Goal: Task Accomplishment & Management: Manage account settings

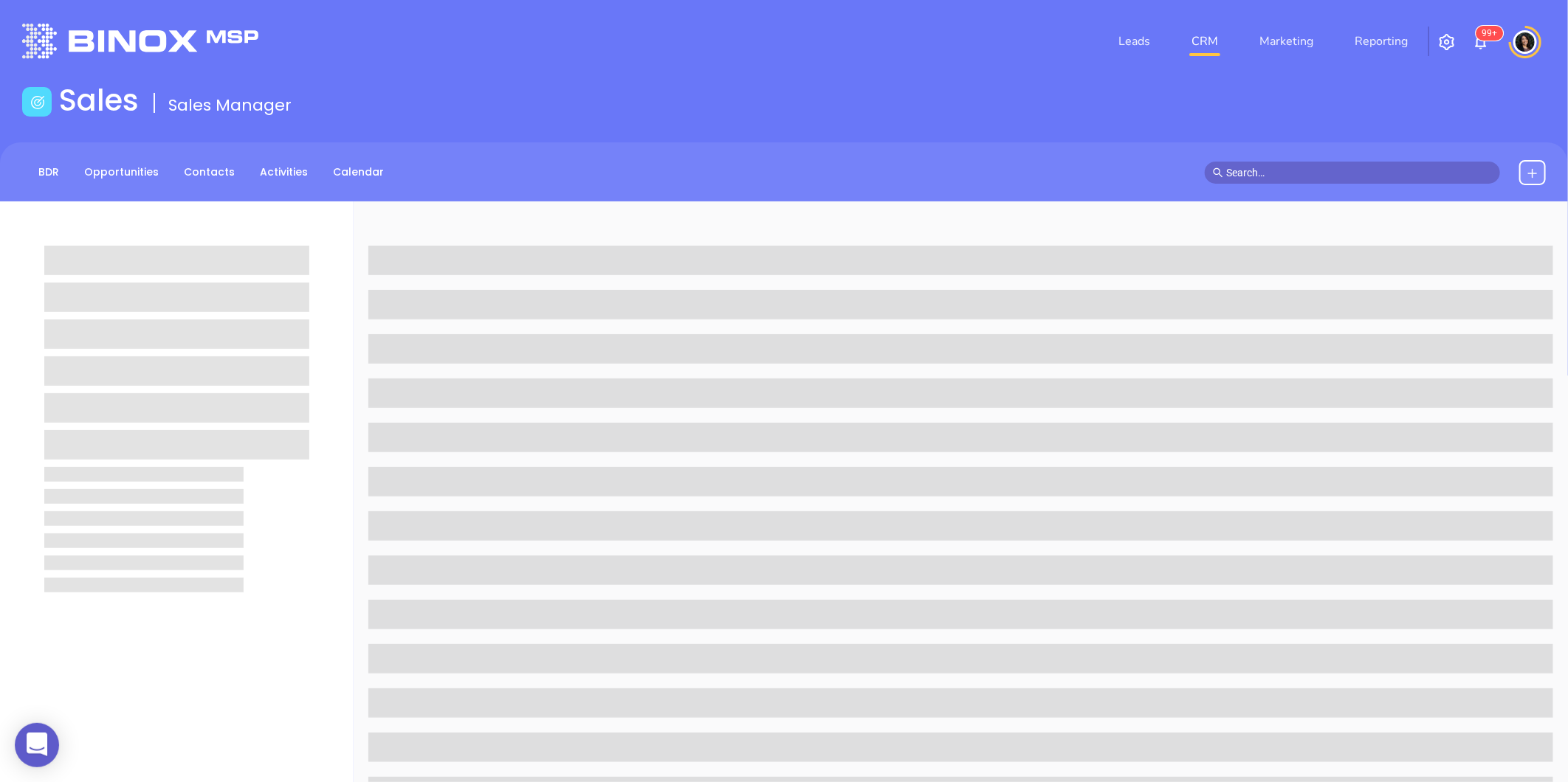
click at [1200, 48] on link "CRM" at bounding box center [1205, 41] width 38 height 30
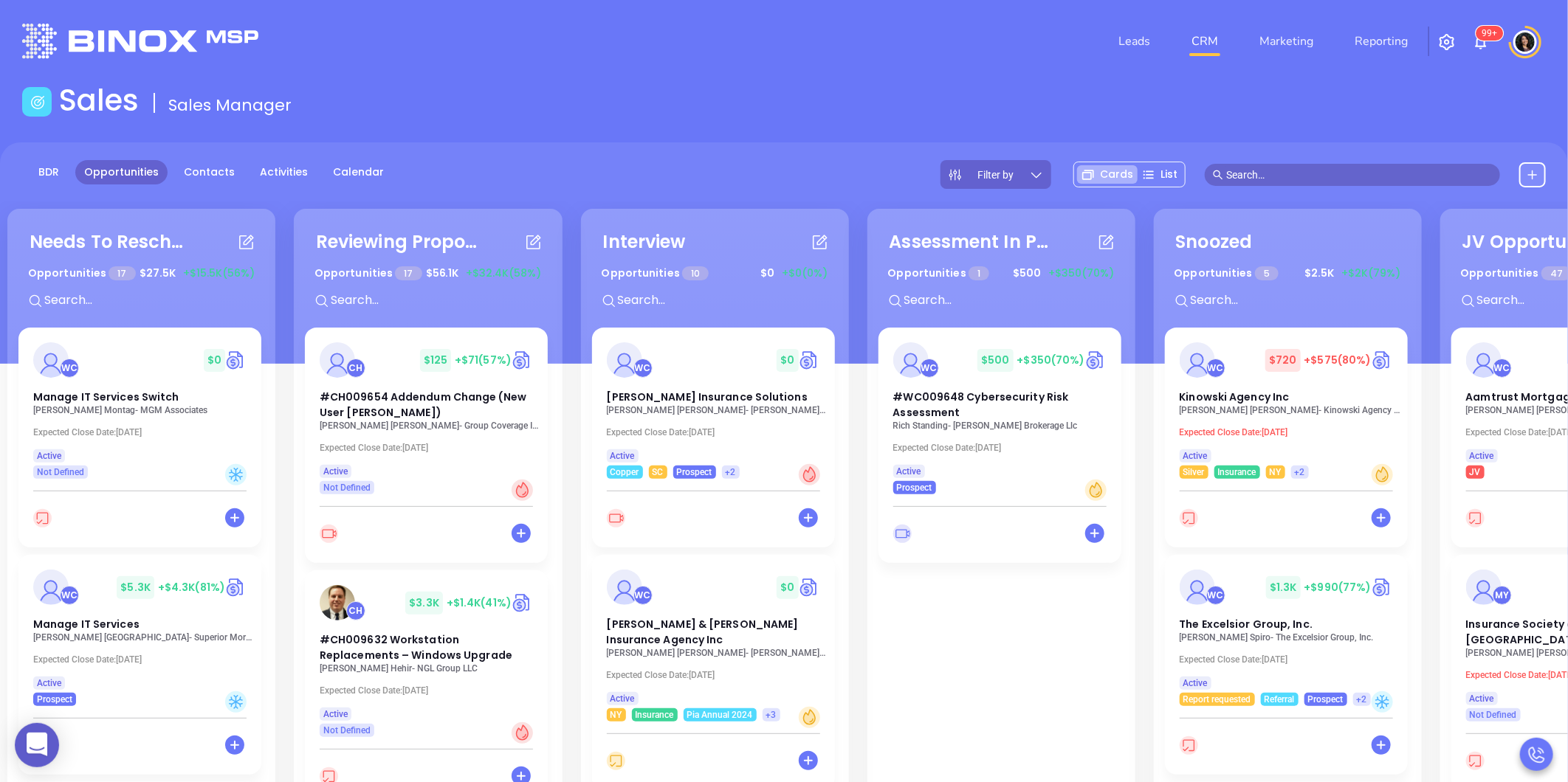
click at [859, 706] on div "Needs To Reschedule Opportunities 17 $ 27.5K +$15.5K (56%) + WC $ 0 Manage IT S…" at bounding box center [863, 588] width 1719 height 768
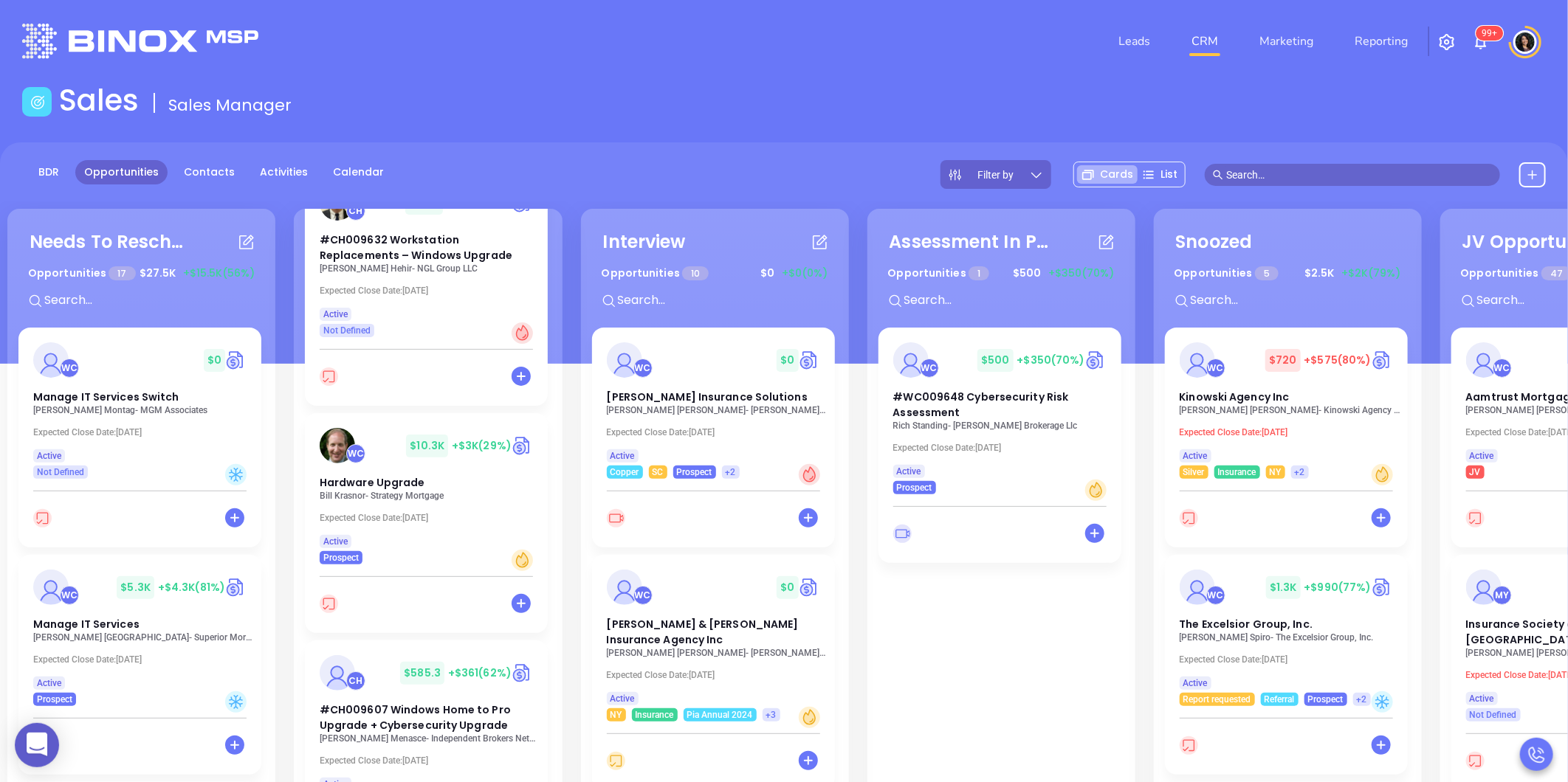
scroll to position [410, 0]
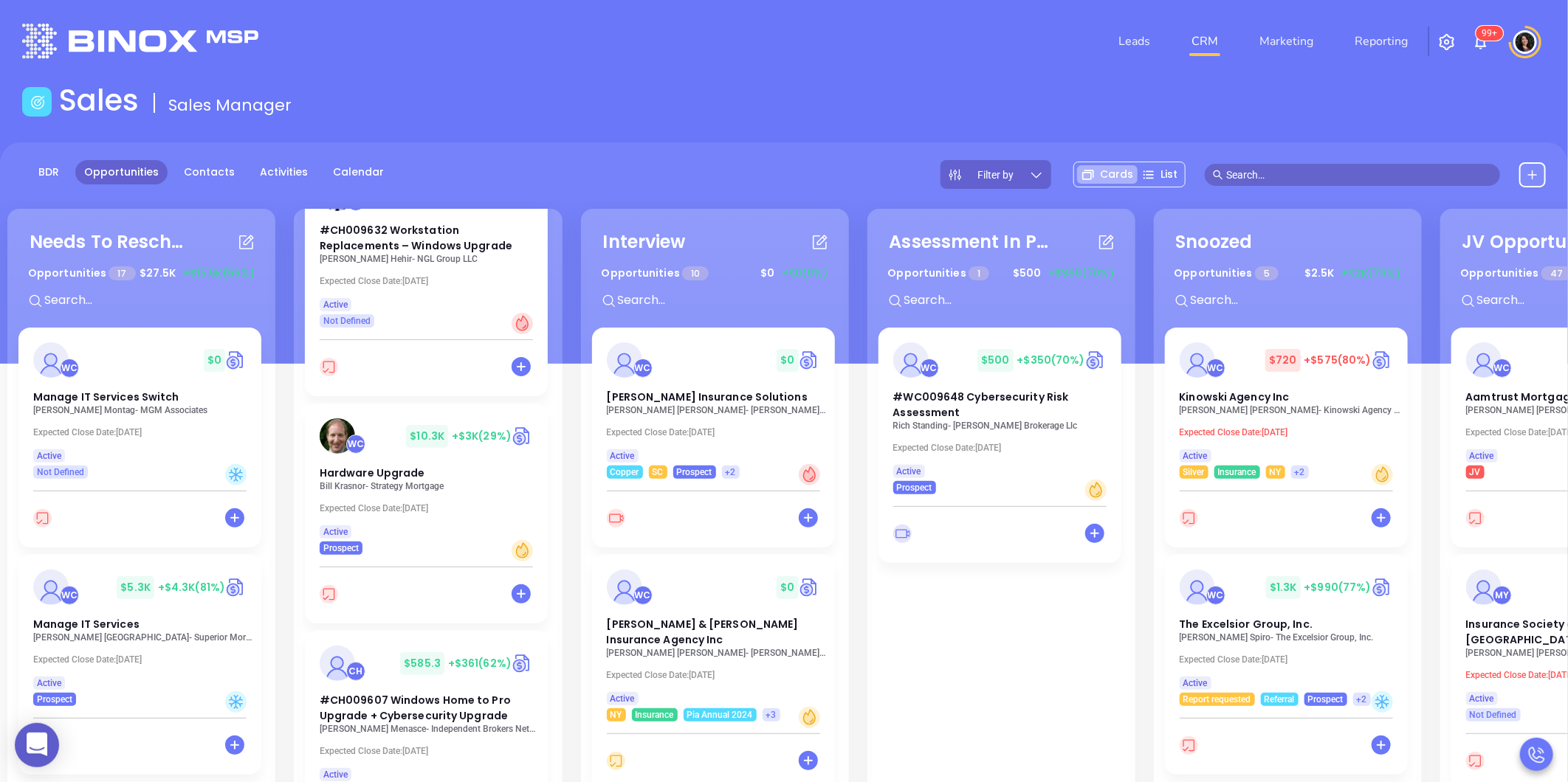
drag, startPoint x: 377, startPoint y: 478, endPoint x: 574, endPoint y: 425, distance: 204.0
click at [574, 425] on div "Needs To Reschedule Opportunities 17 $ 27.5K +$15.5K (56%) + WC $ 0 Manage IT S…" at bounding box center [863, 588] width 1719 height 768
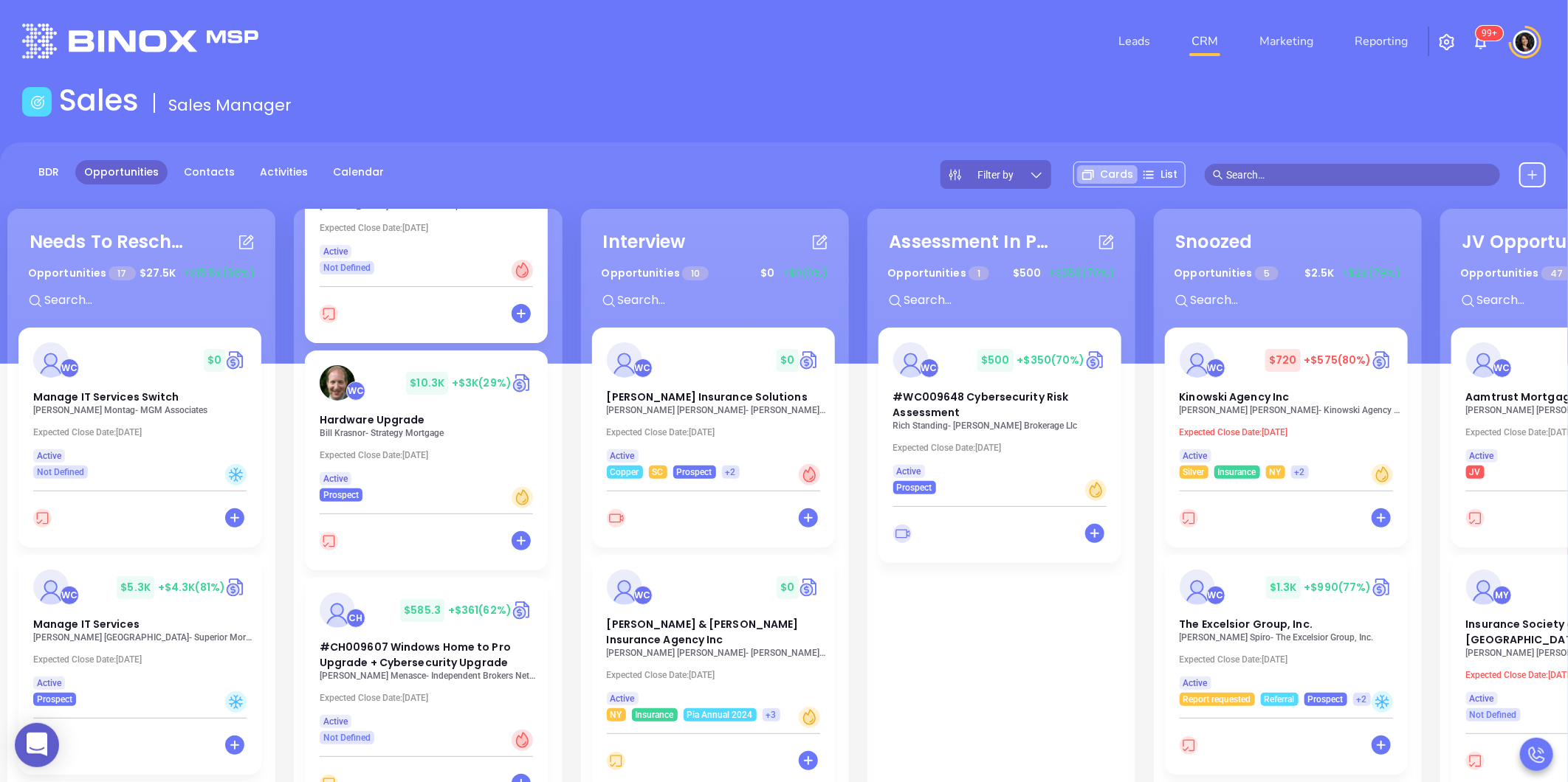
scroll to position [491, 0]
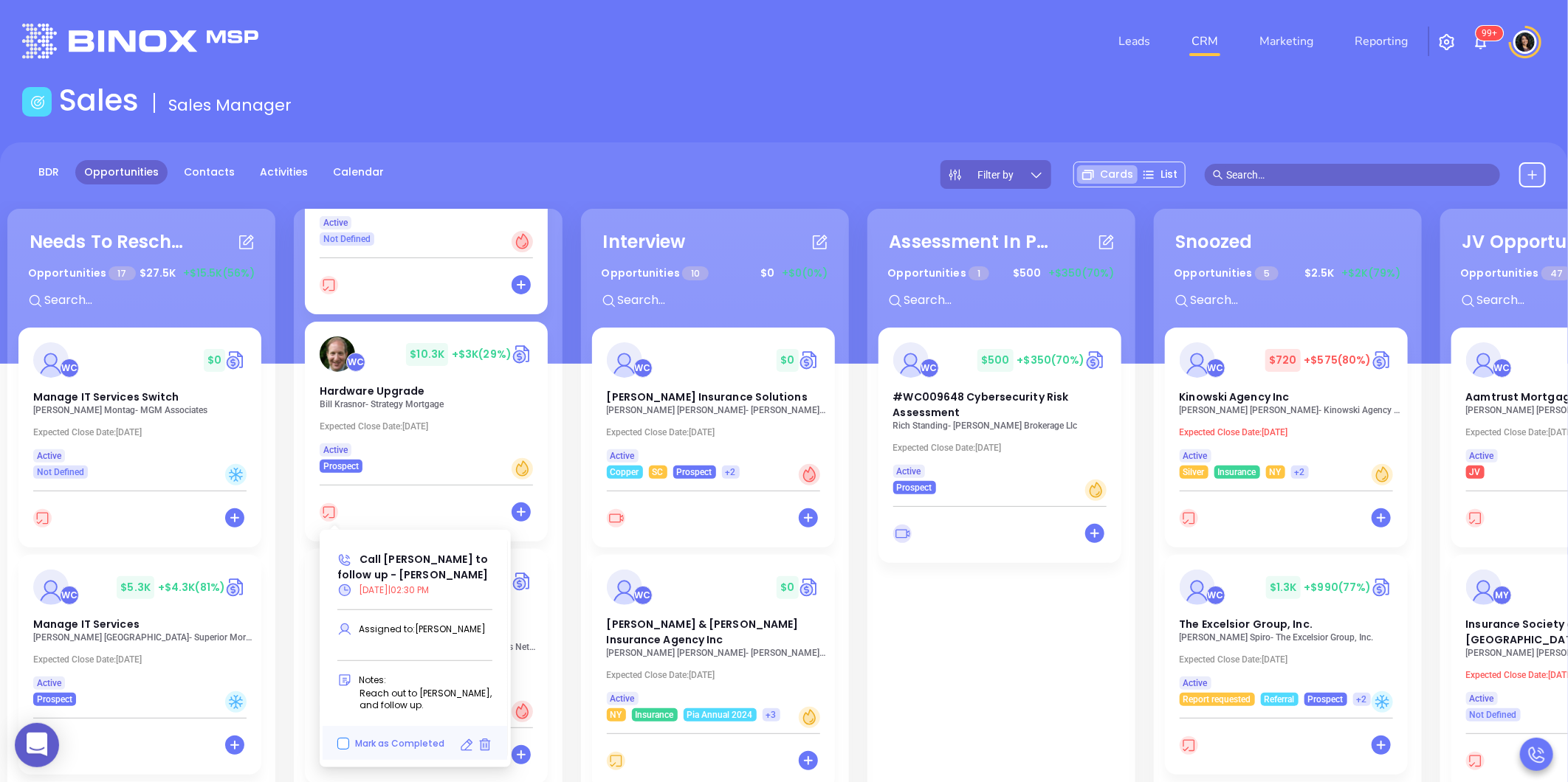
click at [414, 742] on span "Mark as Completed" at bounding box center [400, 744] width 90 height 13
click at [349, 742] on input "Mark as Completed" at bounding box center [343, 744] width 12 height 12
checkbox input "true"
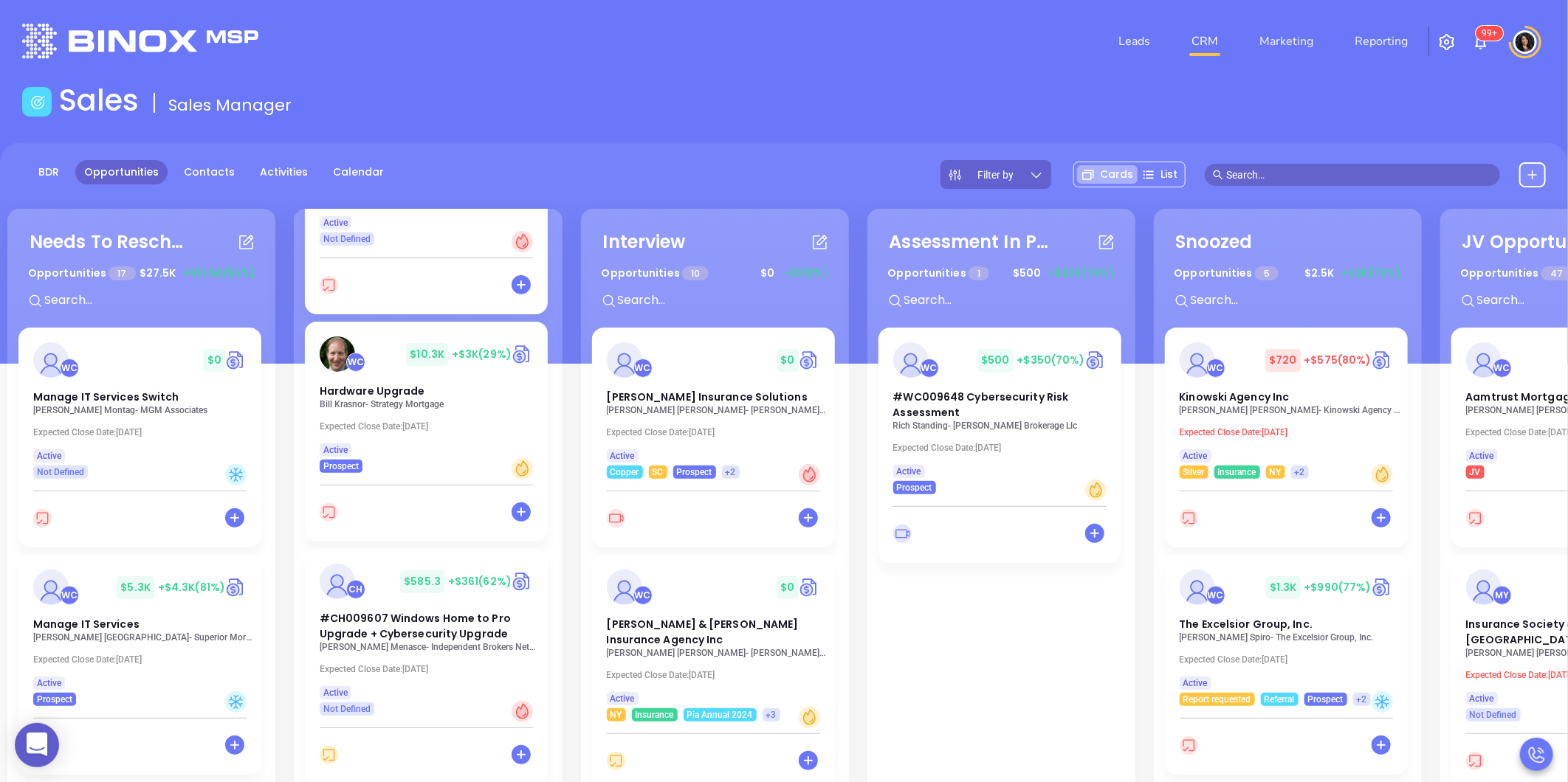
click at [575, 446] on div "Needs To Reschedule Opportunities 17 $ 27.5K +$15.5K (56%) + WC $ 0 Manage IT S…" at bounding box center [863, 588] width 1719 height 768
click at [573, 408] on div "Needs To Reschedule Opportunities 17 $ 27.5K +$15.5K (56%) + WC $ 0 Manage IT S…" at bounding box center [863, 588] width 1719 height 768
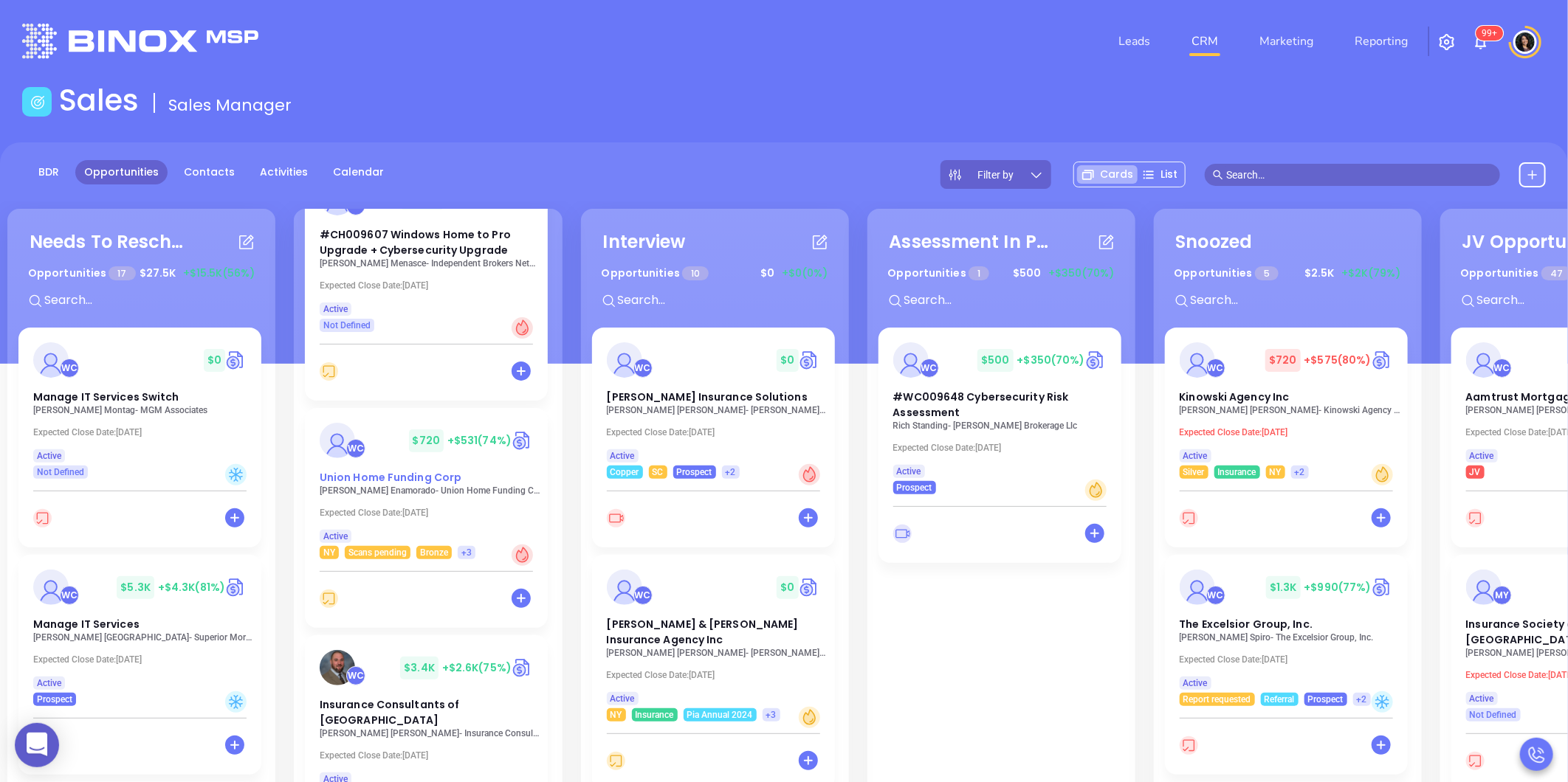
scroll to position [902, 0]
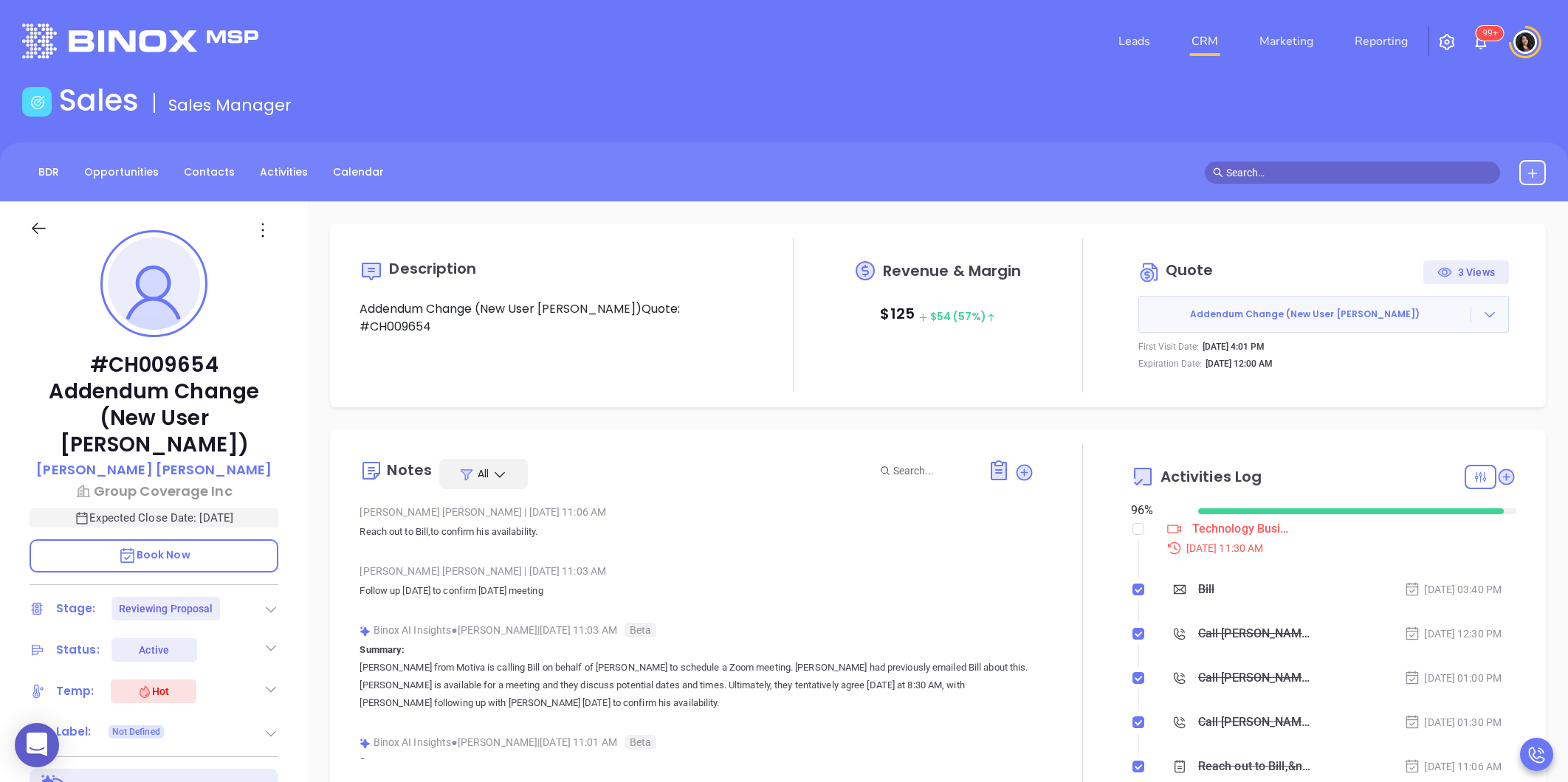
type input "[PERSON_NAME]"
click at [1132, 528] on input "checkbox" at bounding box center [1137, 528] width 12 height 12
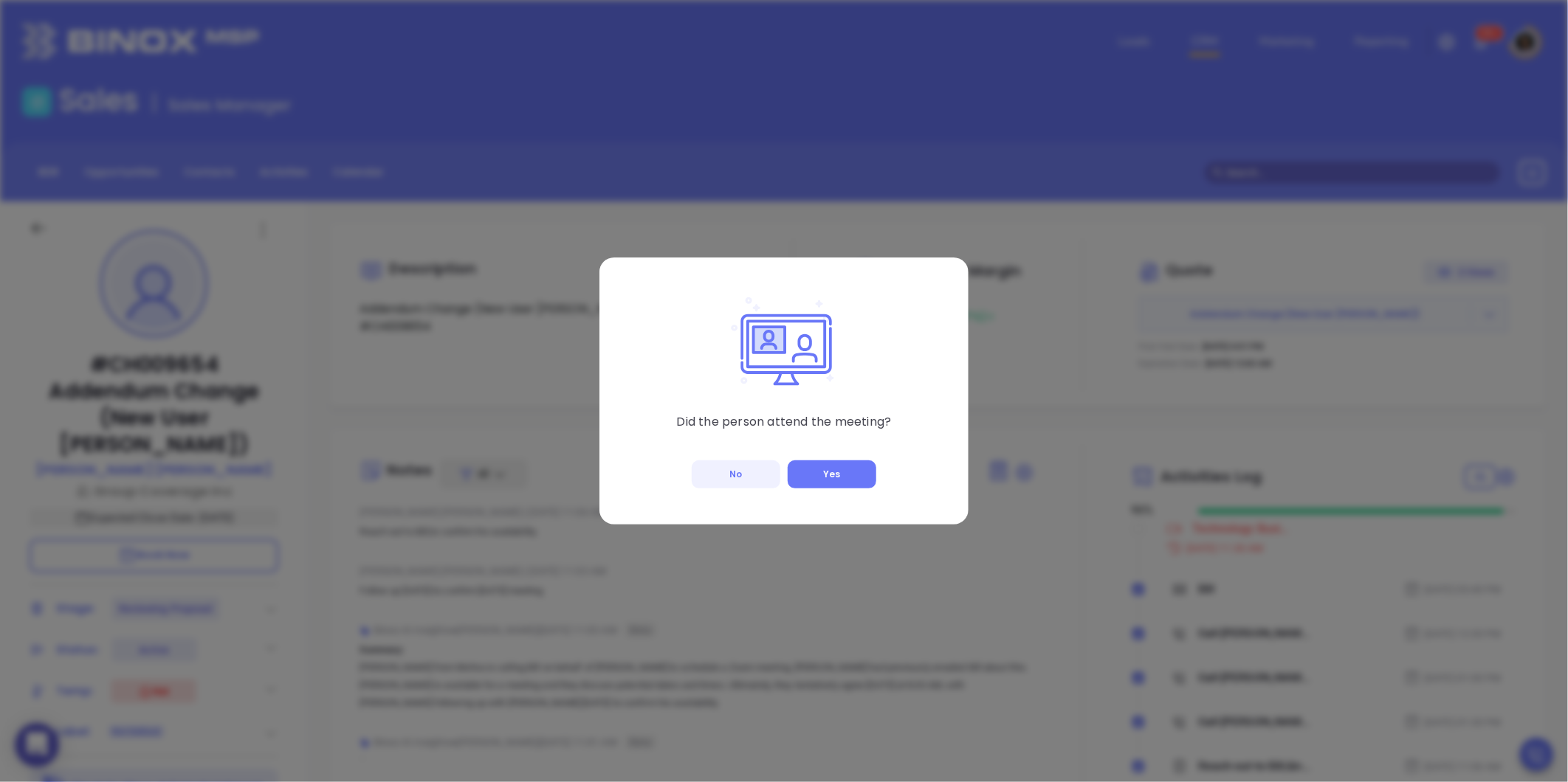
click at [725, 478] on button "No" at bounding box center [736, 474] width 89 height 28
checkbox input "true"
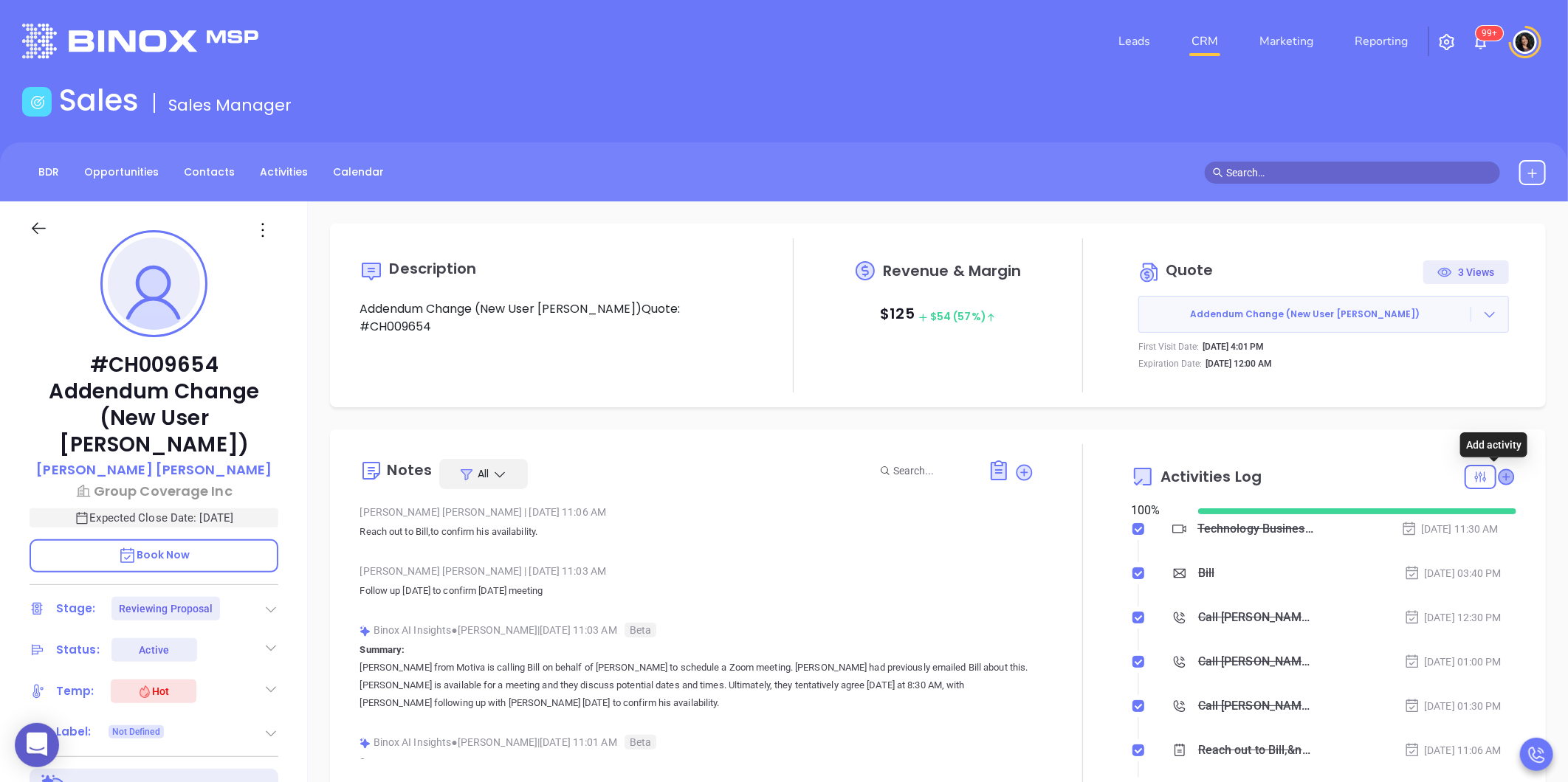
click at [1498, 473] on icon at bounding box center [1505, 477] width 15 height 14
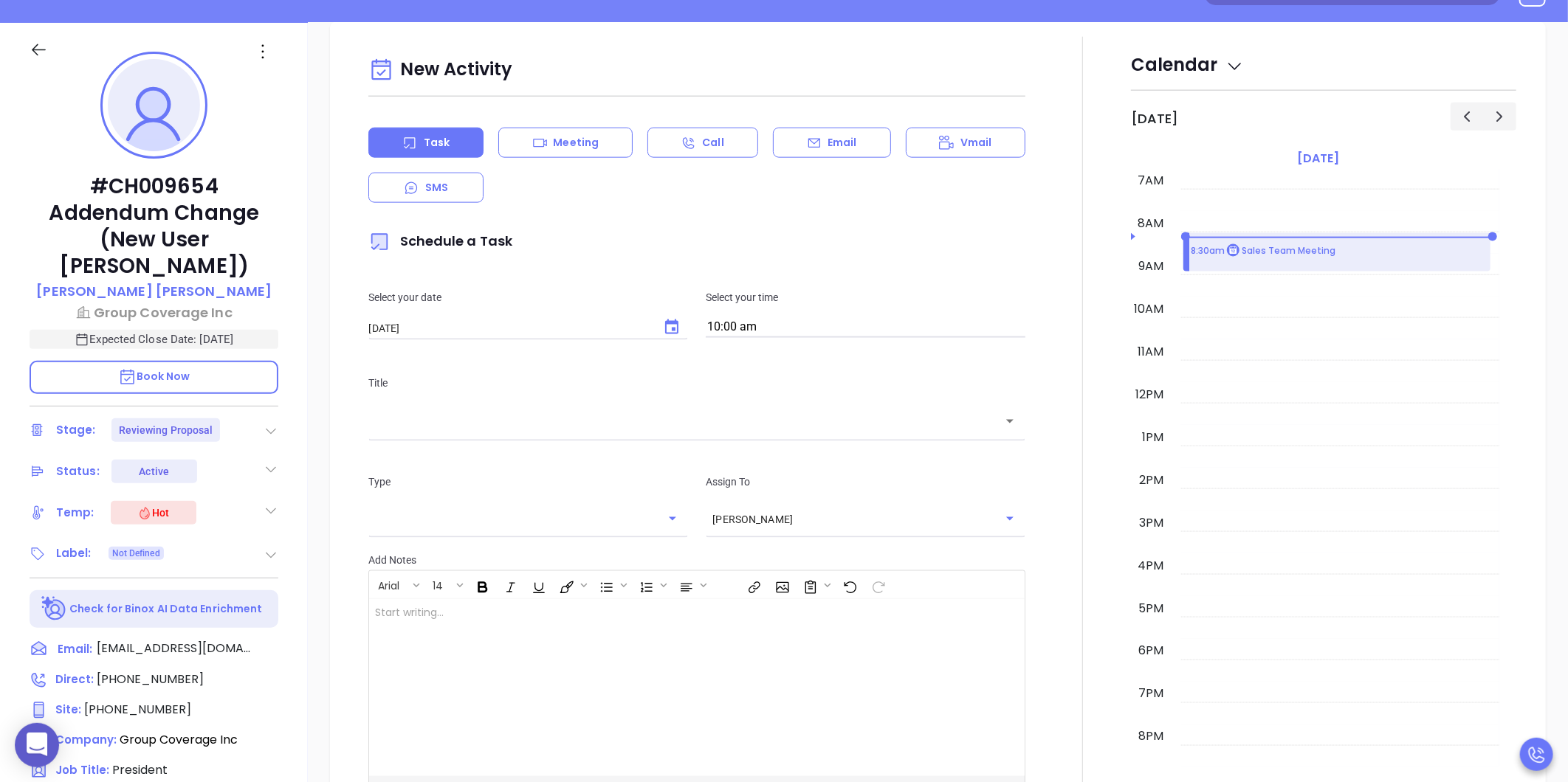
scroll to position [201, 0]
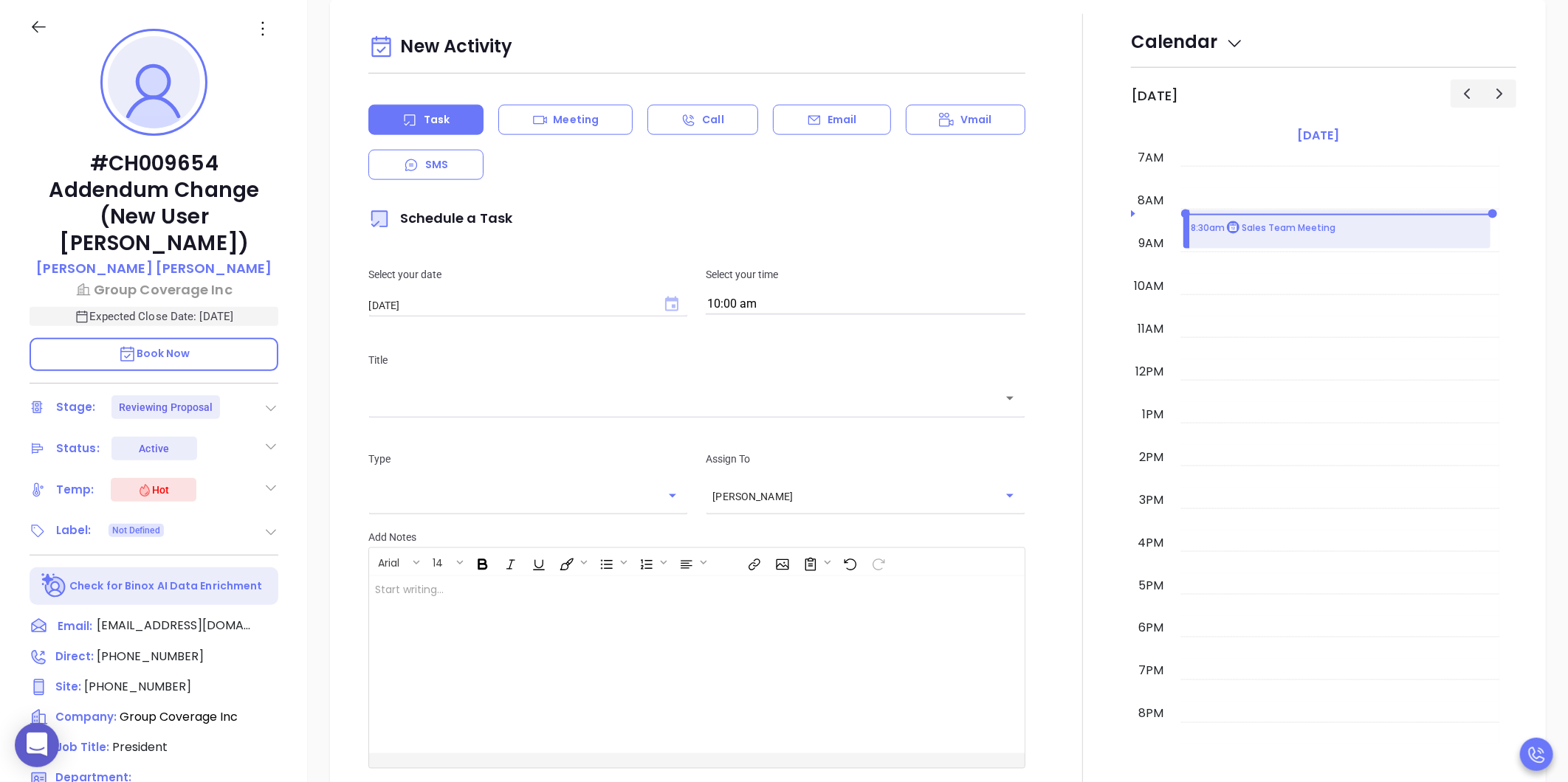
click at [665, 307] on icon "Choose date, selected date is Sep 11, 2025" at bounding box center [672, 304] width 14 height 14
click at [488, 428] on button "10" at bounding box center [487, 426] width 26 height 26
type input "09/10/2025"
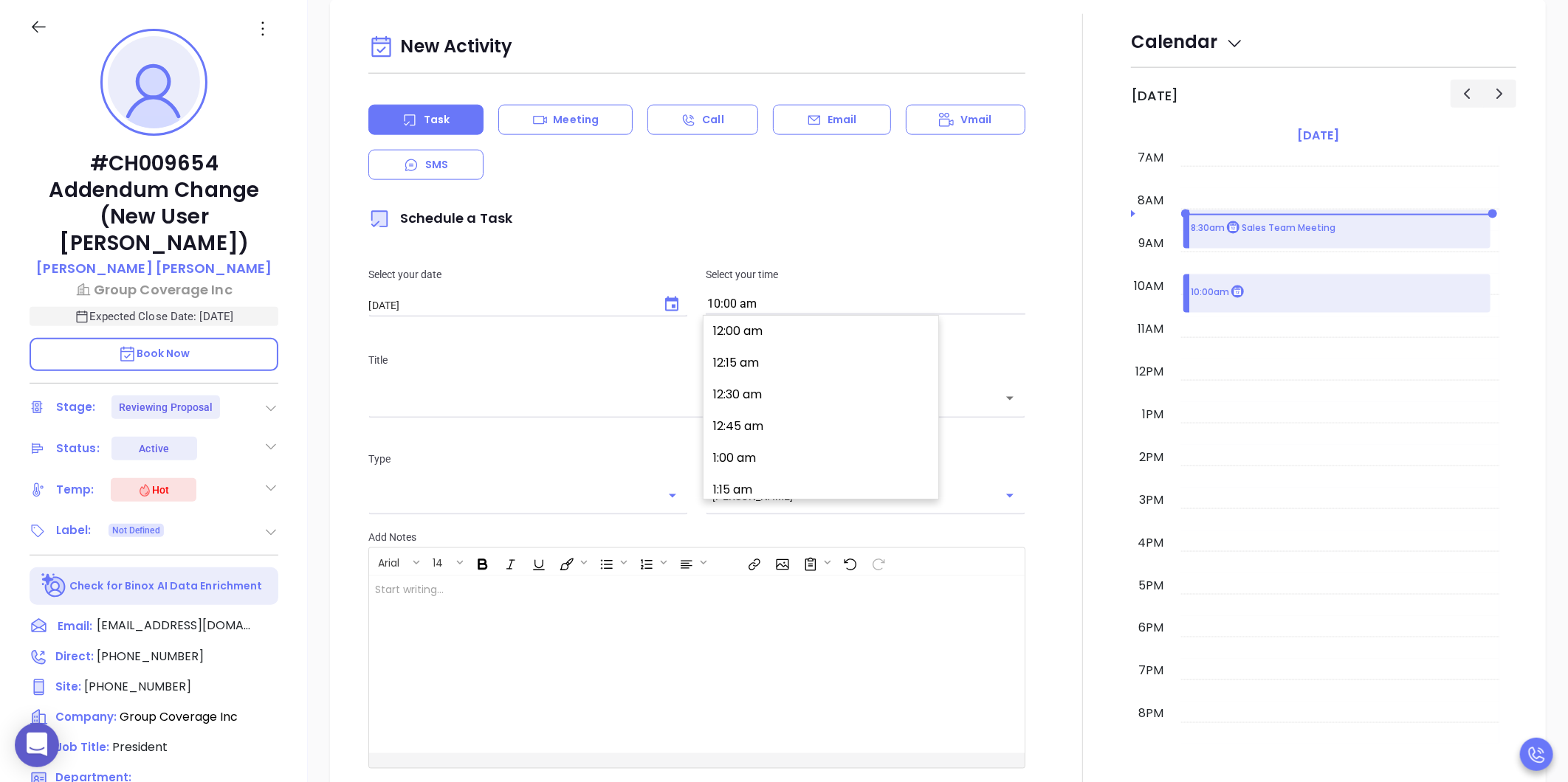
click at [754, 314] on body "0 Leads CRM Marketing Reporting 99+ Financial Leads Leads Sales Sales Manager B…" at bounding box center [784, 189] width 1568 height 782
click at [754, 313] on input "10:00 am" at bounding box center [866, 304] width 320 height 21
click at [737, 362] on button "2:30 pm" at bounding box center [824, 354] width 228 height 32
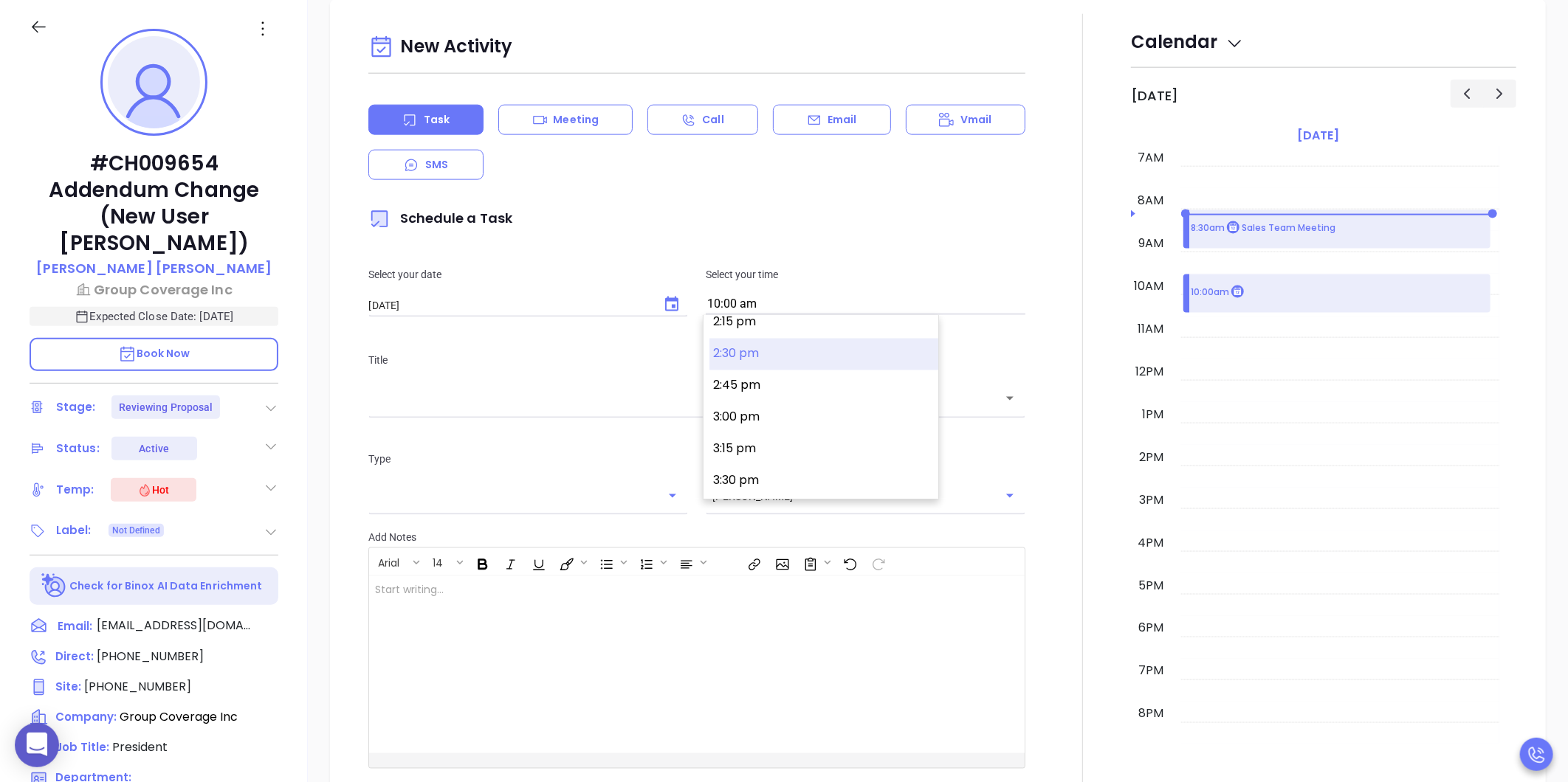
type input "2:30 pm"
click at [700, 392] on input "text" at bounding box center [686, 399] width 622 height 17
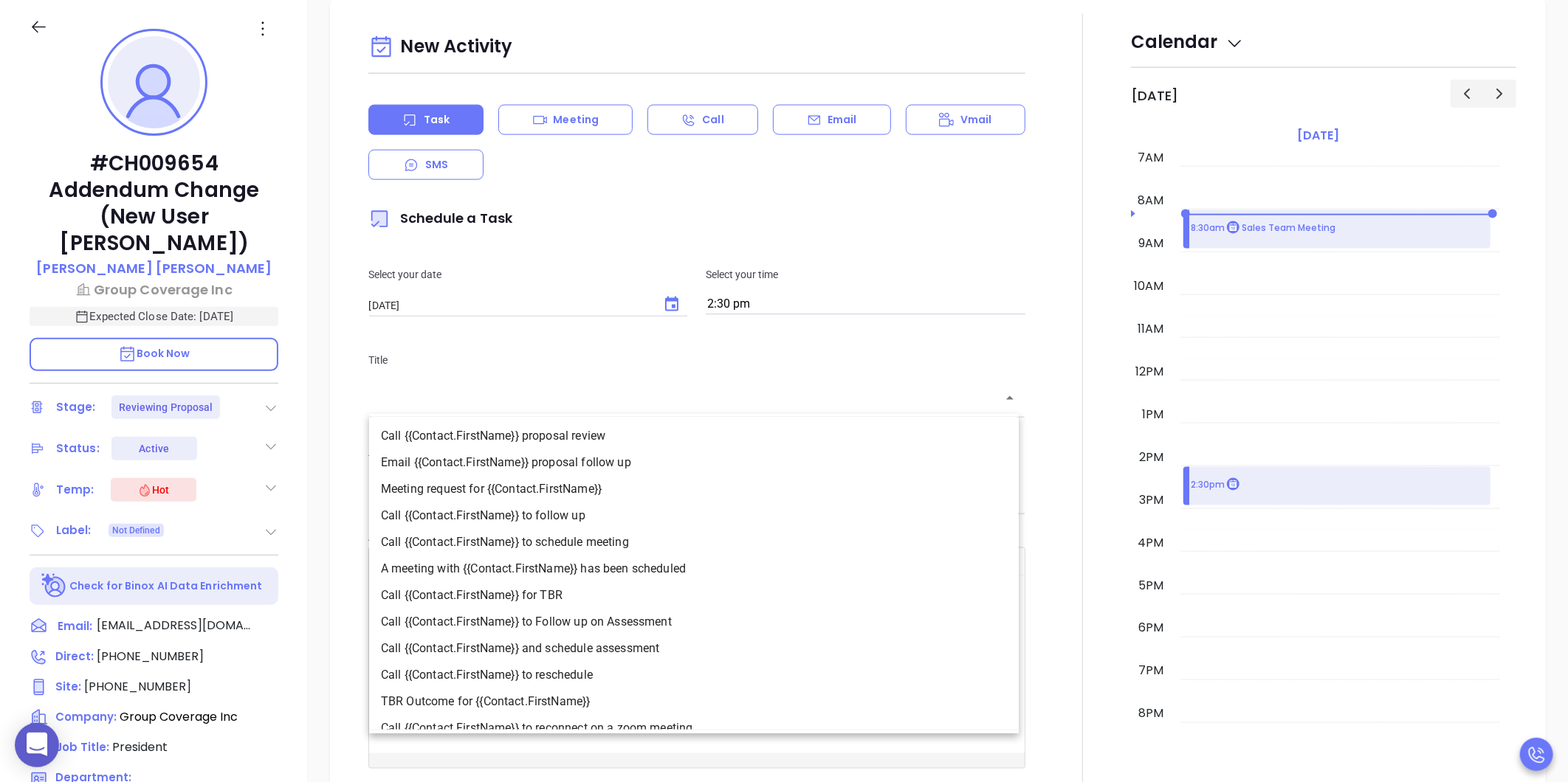
click at [500, 511] on li "Call {{Contact.FirstName}} to follow up" at bounding box center [693, 516] width 650 height 26
type input "Call William to follow up"
type input "Call"
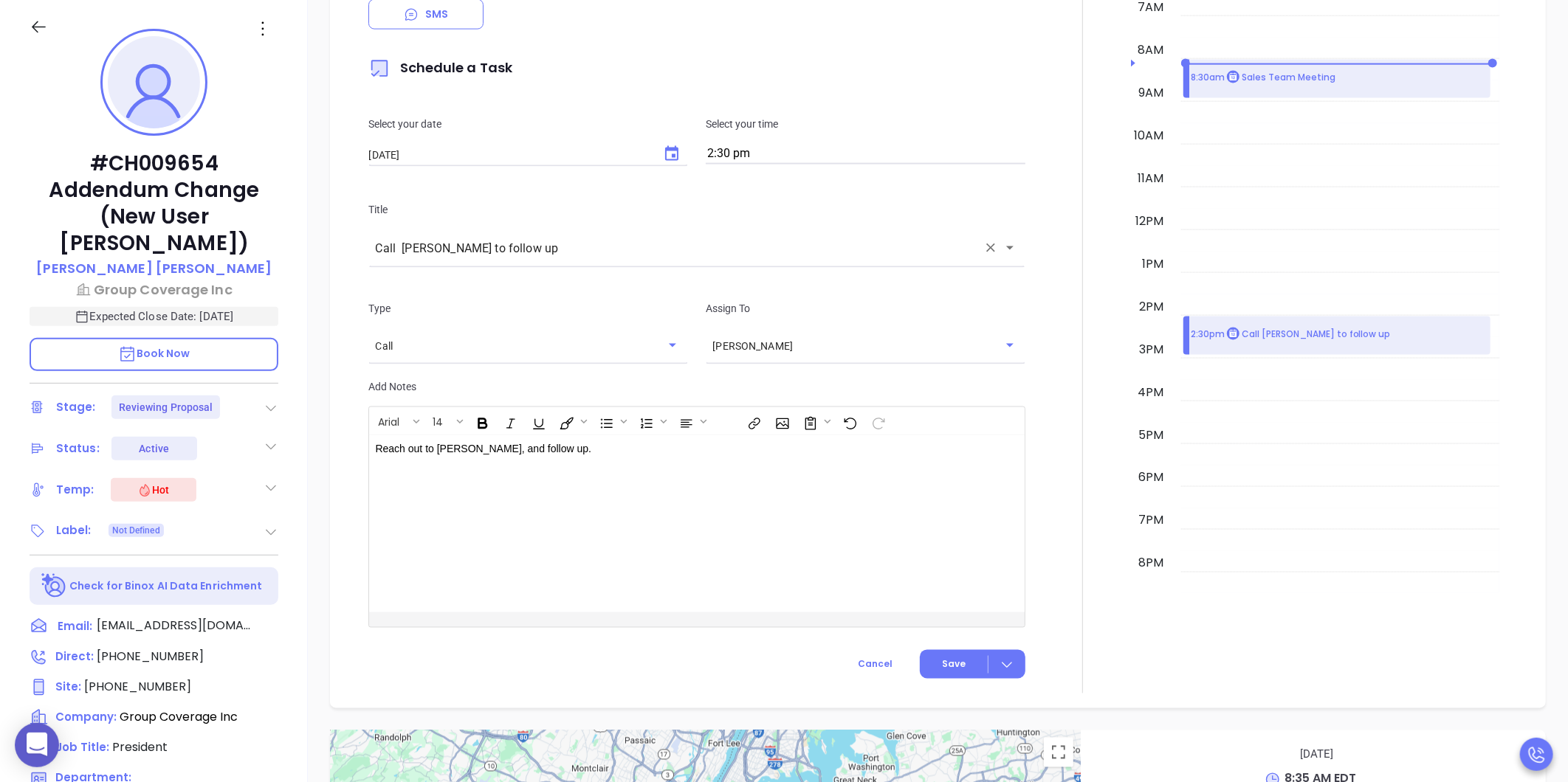
scroll to position [1323, 0]
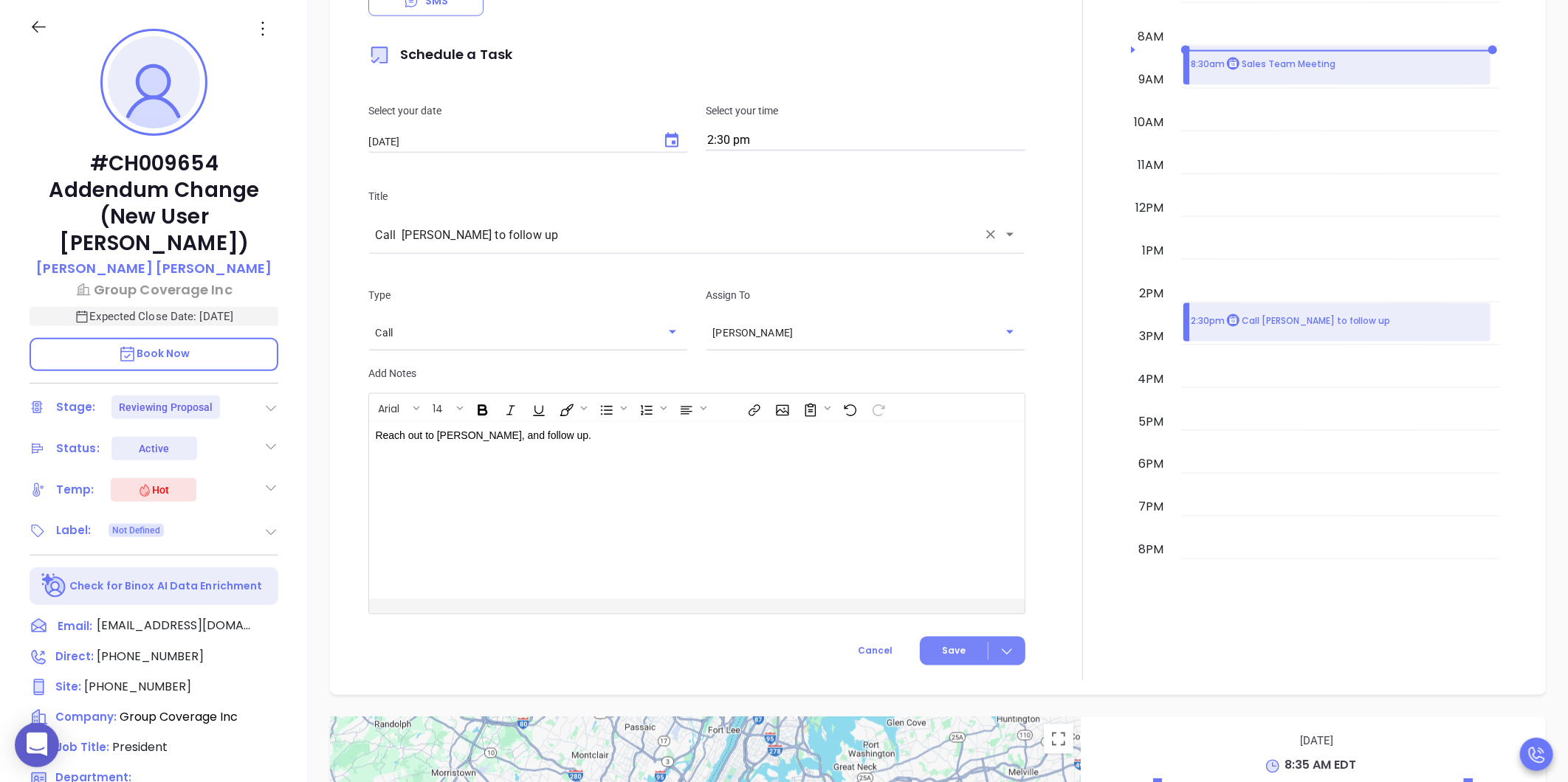
click at [958, 655] on button "Save" at bounding box center [973, 652] width 105 height 29
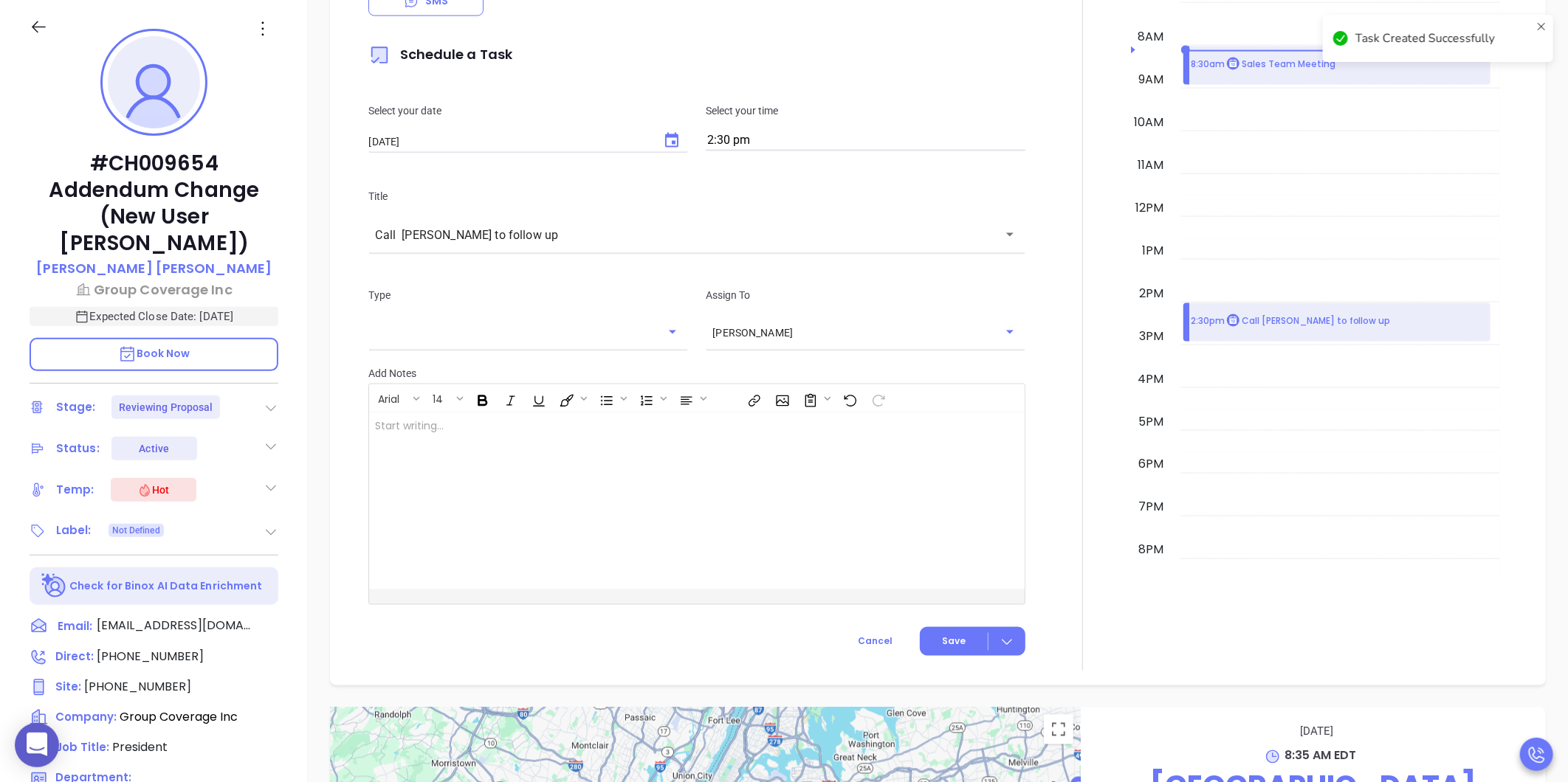
checkbox input "false"
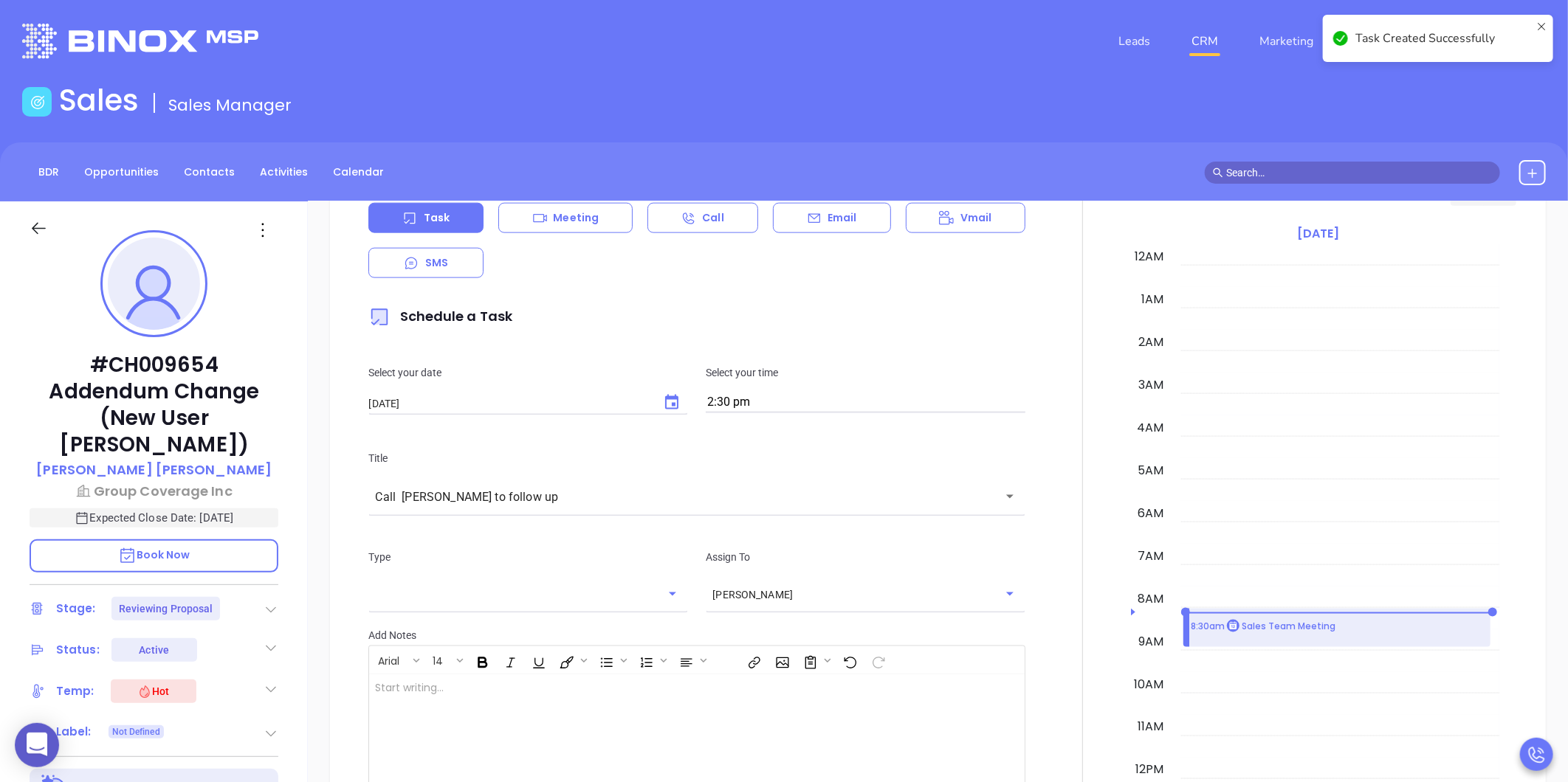
scroll to position [1077, 0]
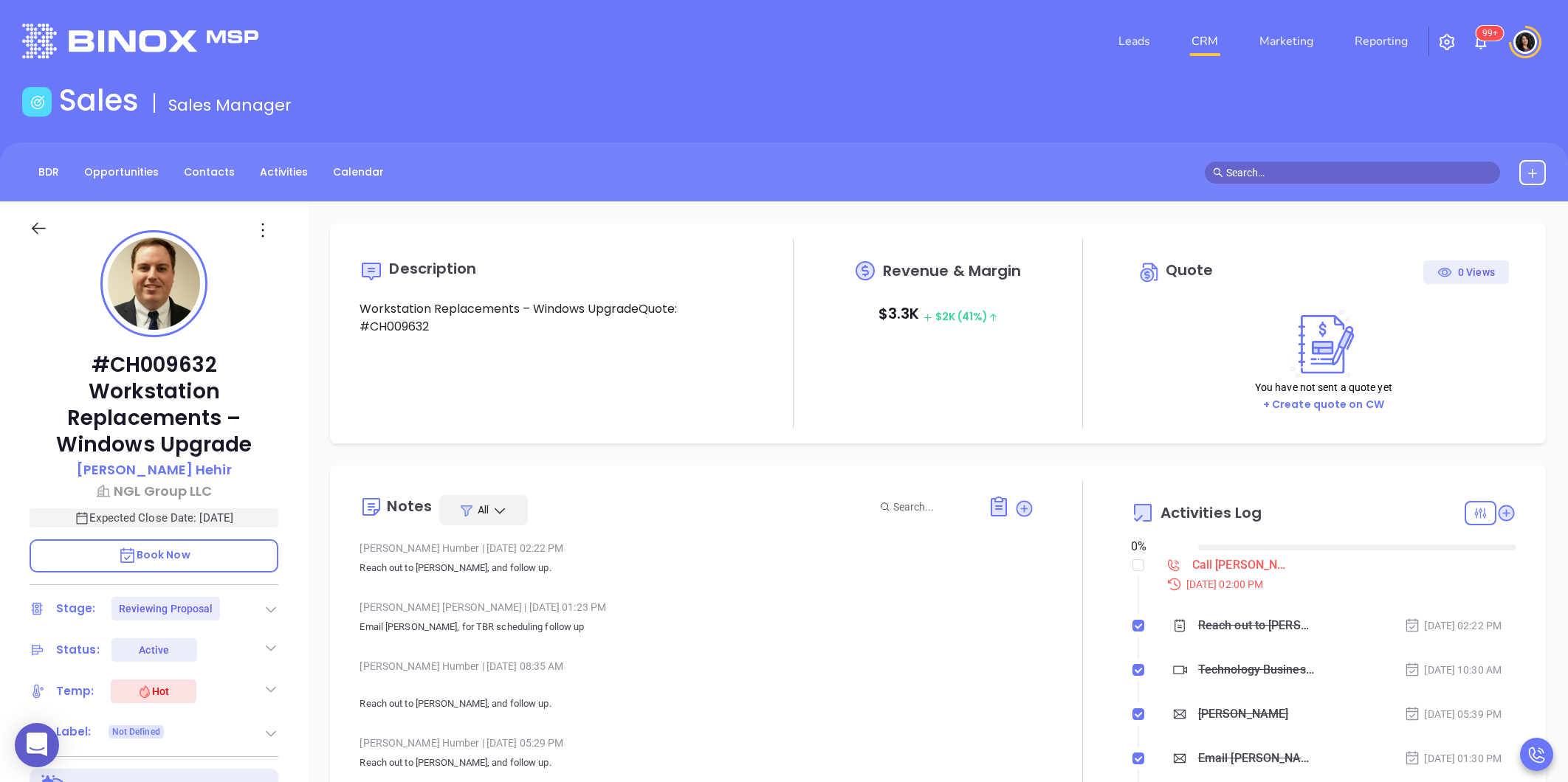
type input "[DATE]"
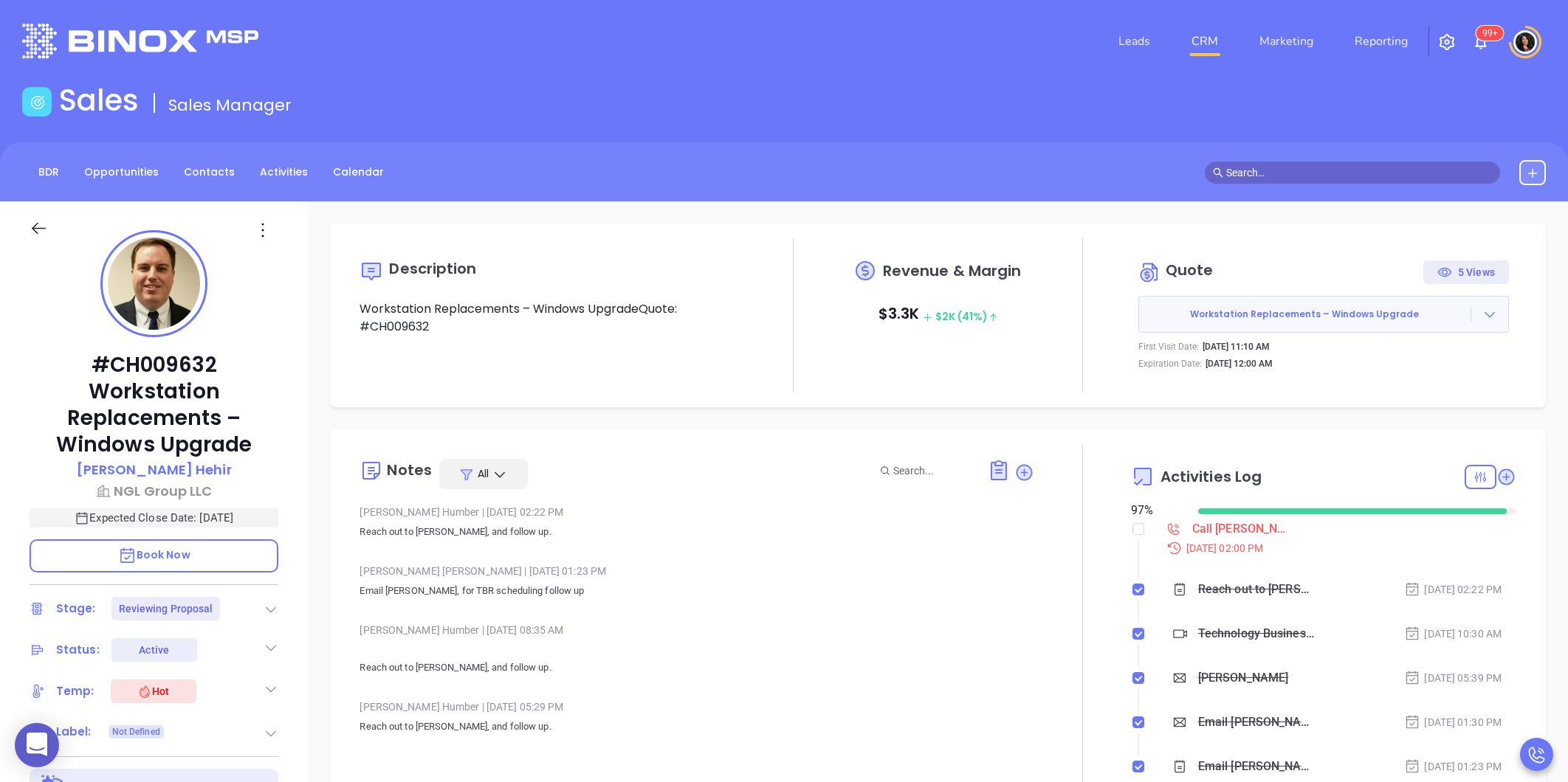
type input "[PERSON_NAME]"
drag, startPoint x: 1130, startPoint y: 530, endPoint x: 1218, endPoint y: 529, distance: 88.0
click at [1218, 529] on li "Call [PERSON_NAME] to follow up - [PERSON_NAME] [DATE] 02:00 PM" at bounding box center [1325, 551] width 382 height 57
click at [1218, 529] on div "Call Kenneth to follow up - Kenneth Hehir" at bounding box center [1242, 529] width 100 height 22
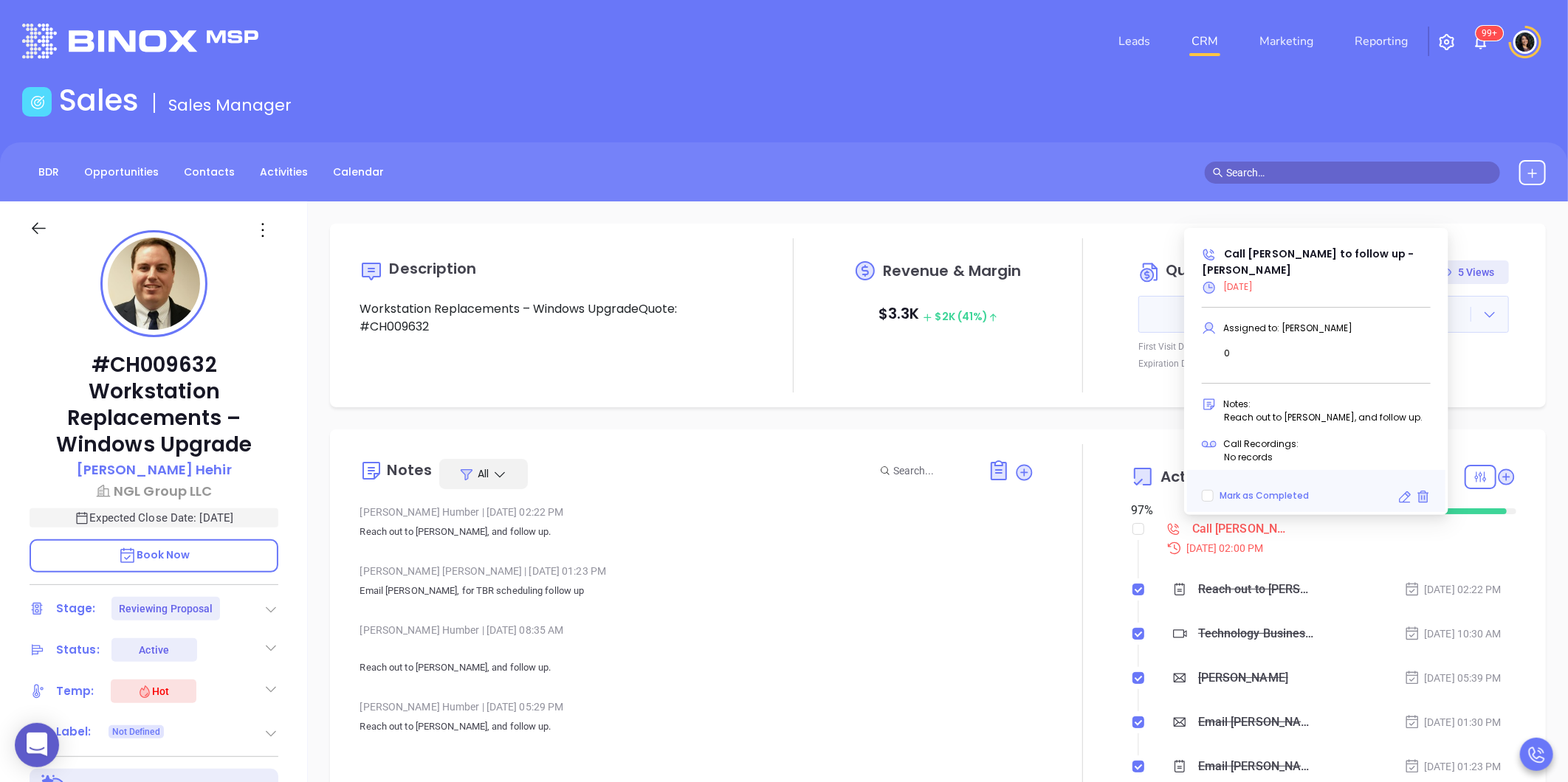
click at [1403, 498] on icon at bounding box center [1405, 497] width 15 height 14
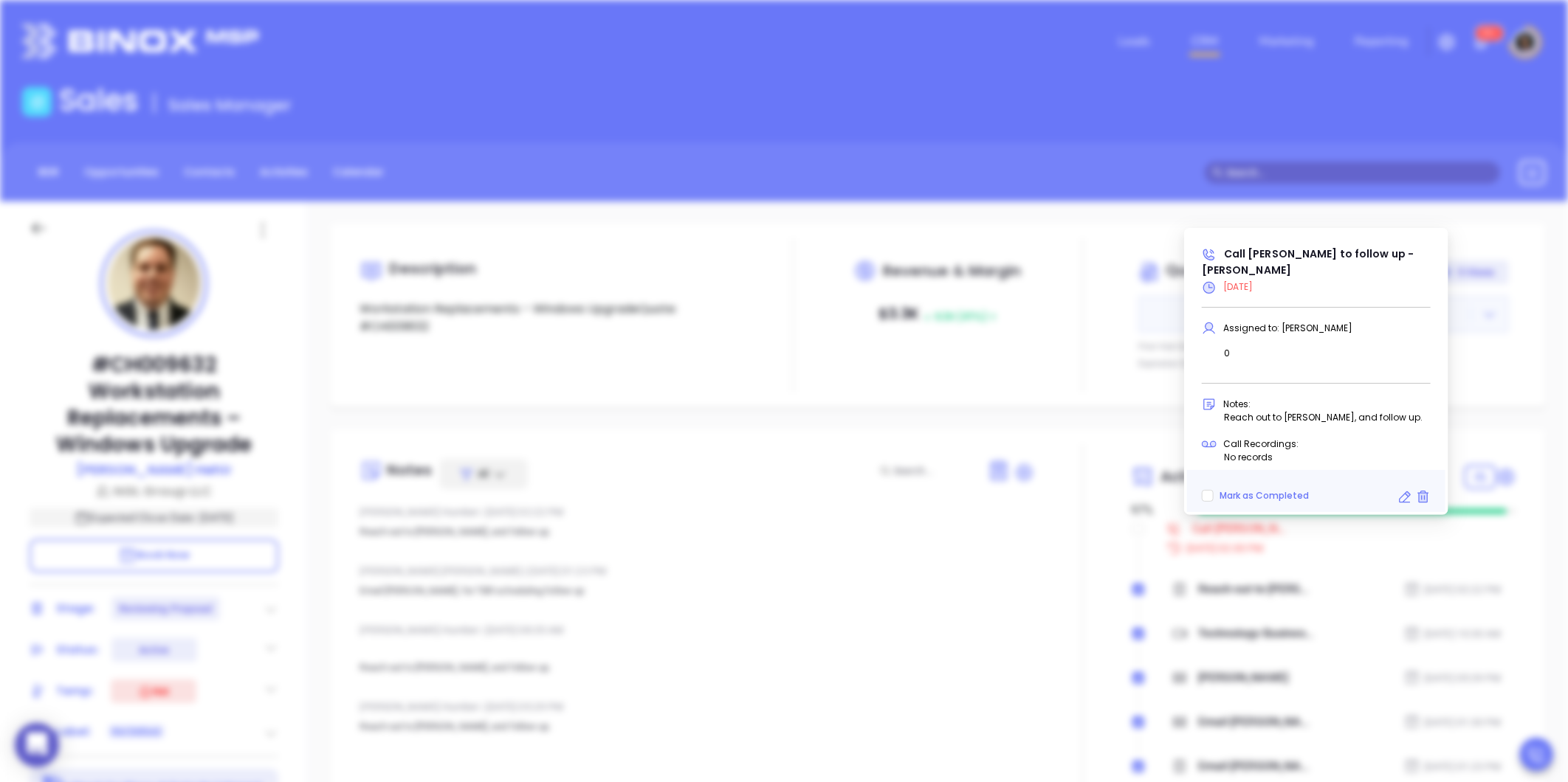
type input "09/09/2025"
type input "Call Kenneth to follow up - Kenneth Hehir"
type input "Call"
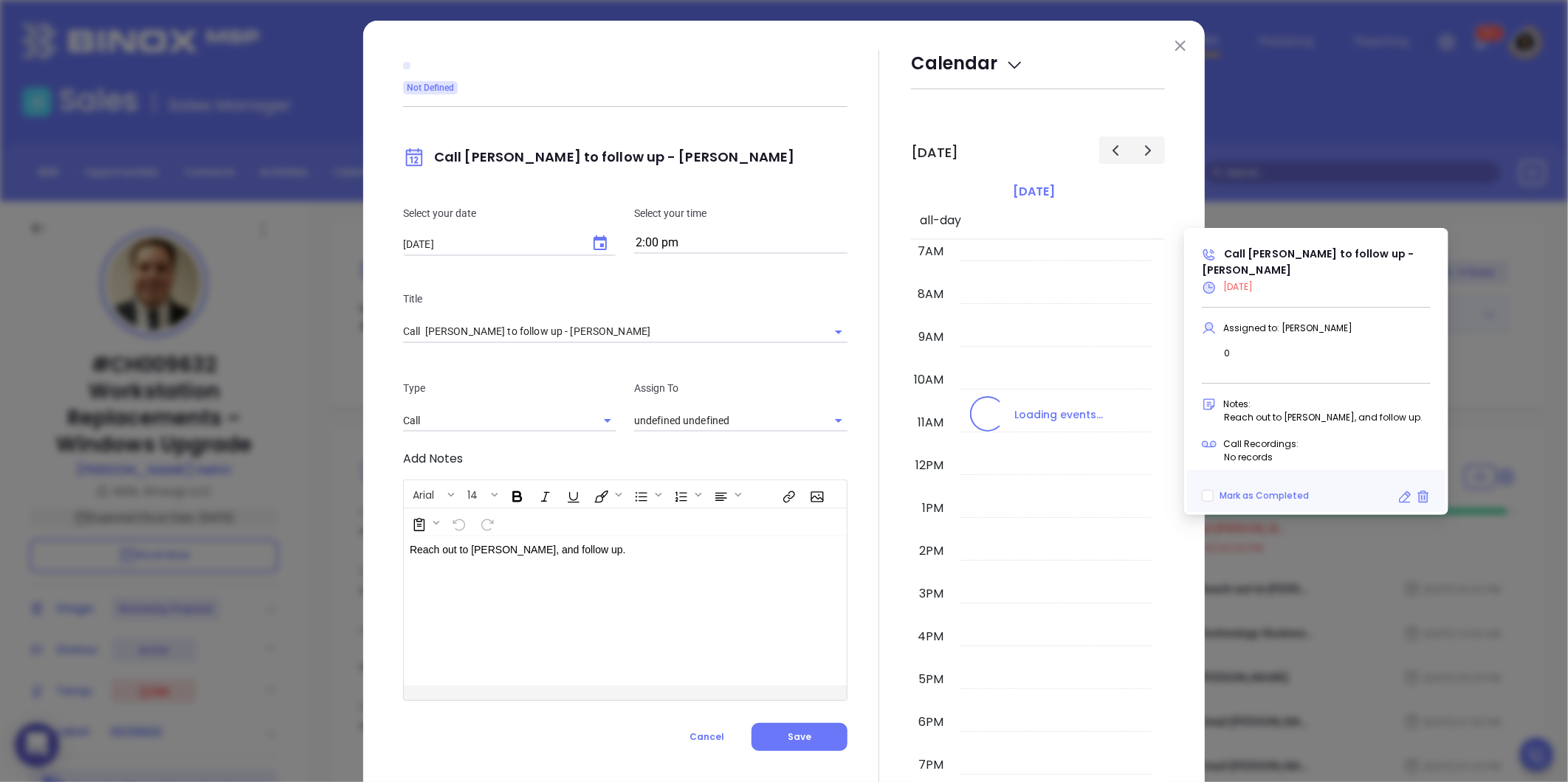
type input "[PERSON_NAME]"
click at [598, 246] on icon "Choose date, selected date is Sep 9, 2025" at bounding box center [600, 243] width 14 height 14
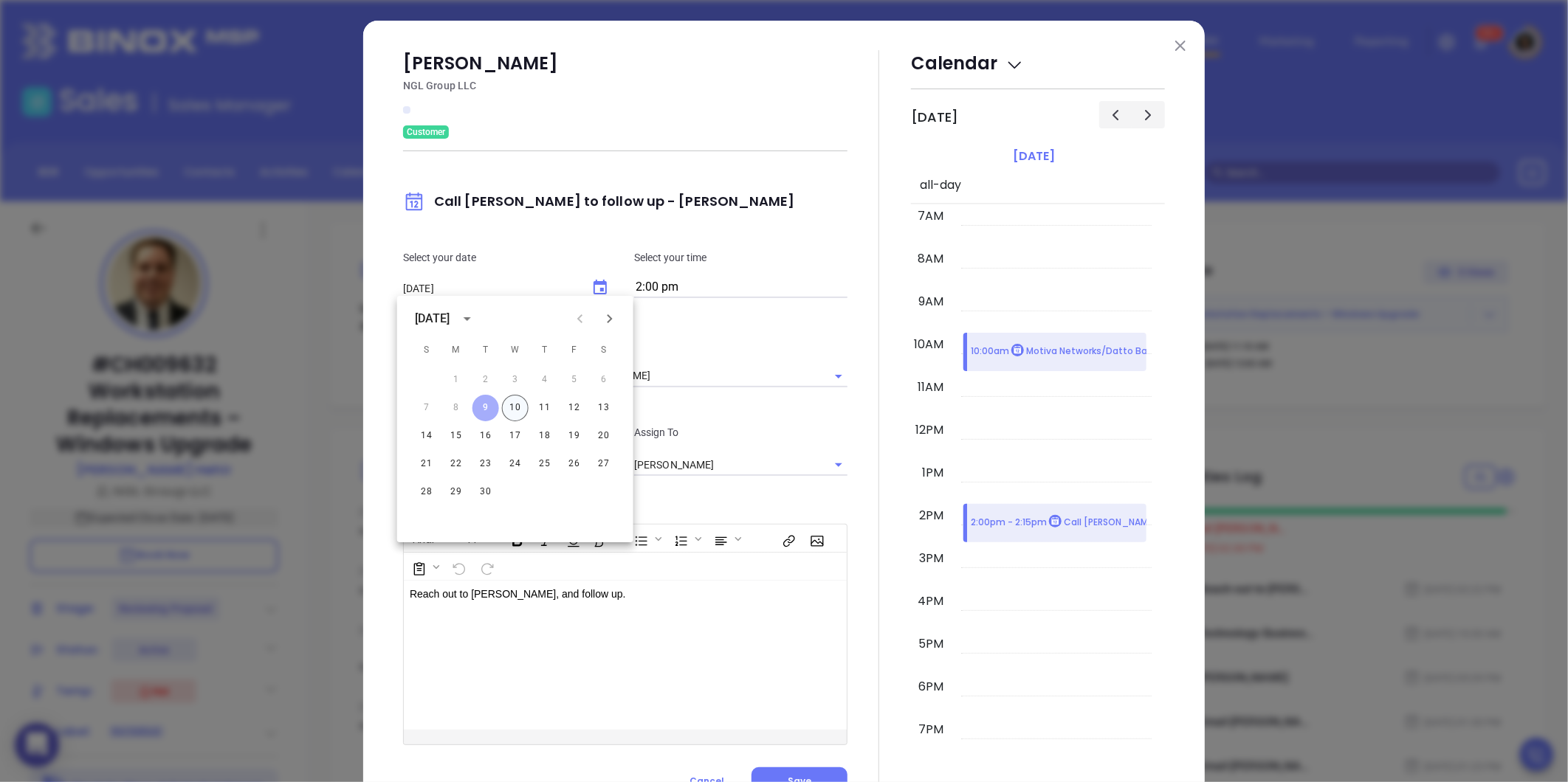
click at [514, 410] on button "10" at bounding box center [515, 408] width 26 height 26
type input "09/10/2025"
click at [365, 401] on div "Kenneth Hehir NGL Group LLC Customer Call Kenneth to follow up - Kenneth Hehir …" at bounding box center [784, 423] width 842 height 806
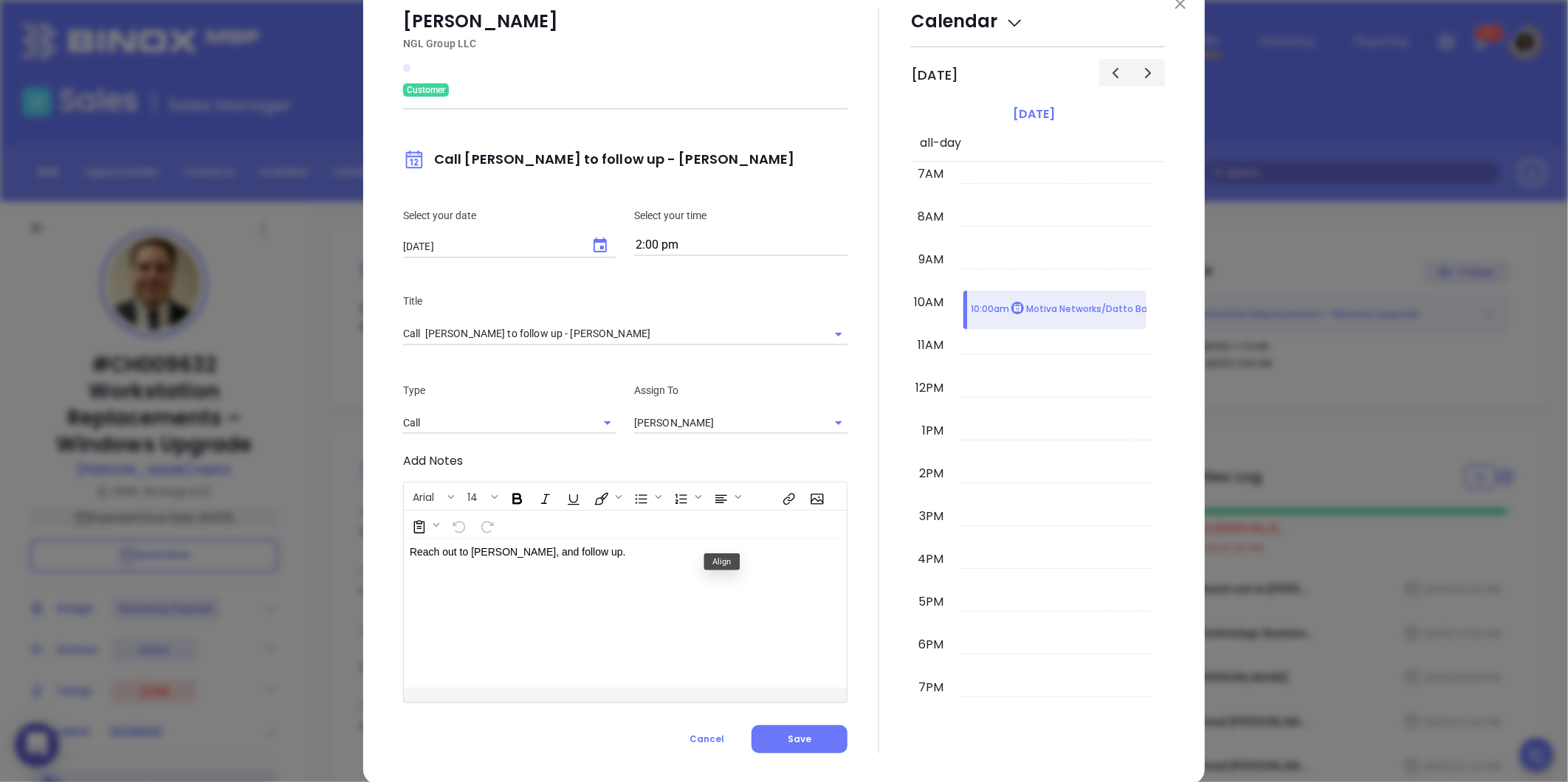
scroll to position [64, 0]
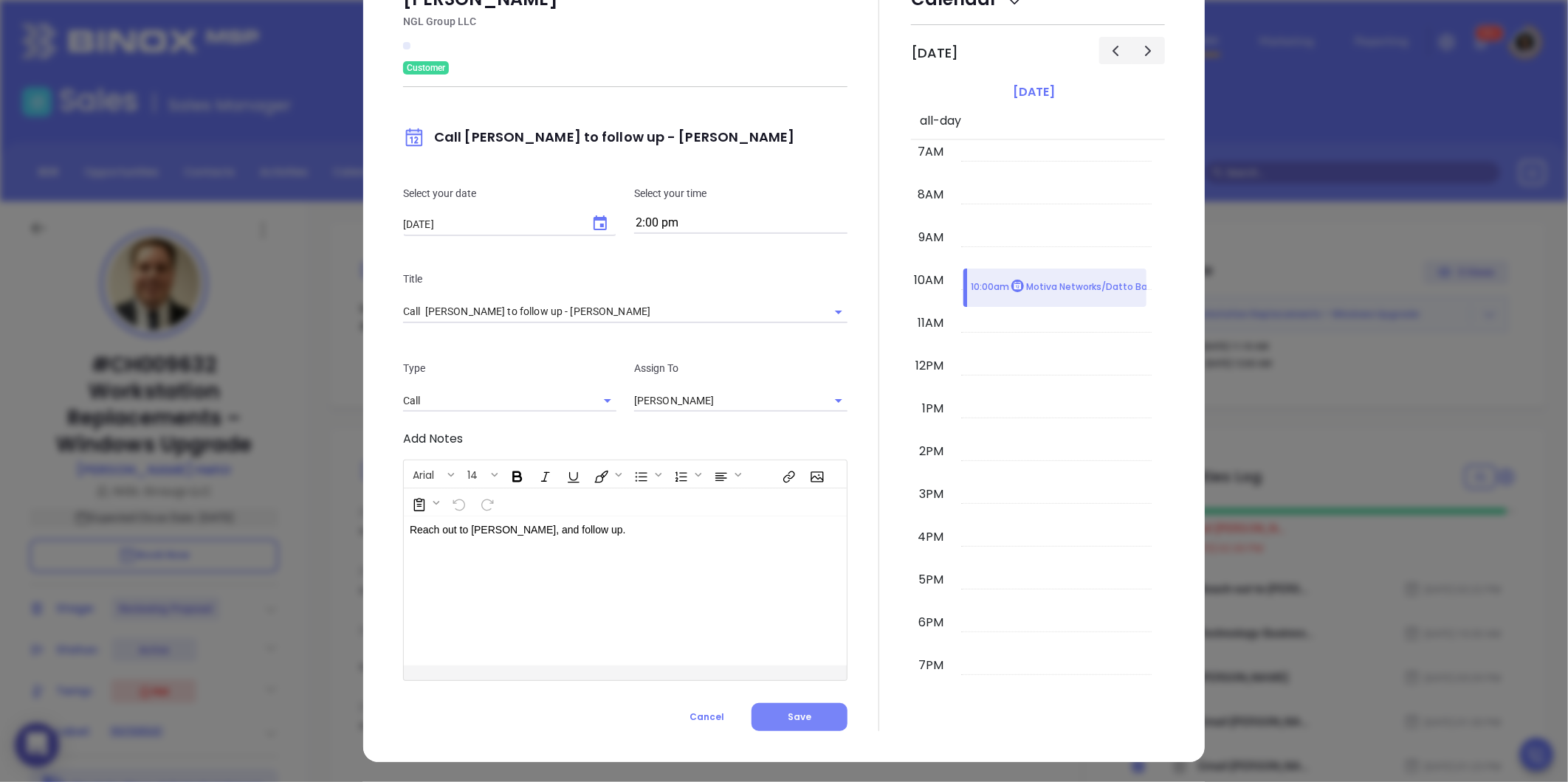
click at [806, 709] on button "Save" at bounding box center [799, 717] width 96 height 28
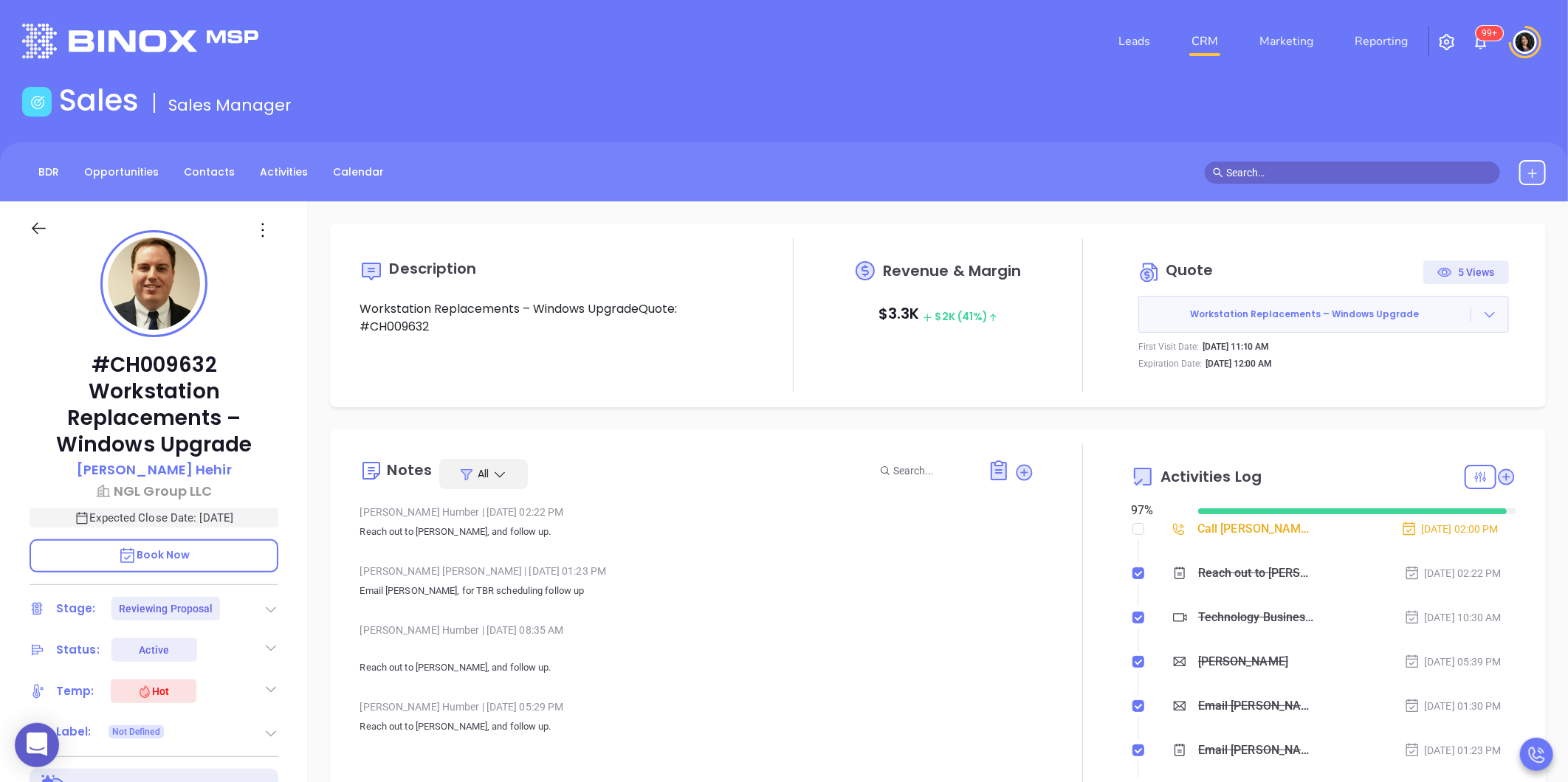
click at [1202, 44] on link "CRM" at bounding box center [1205, 41] width 38 height 30
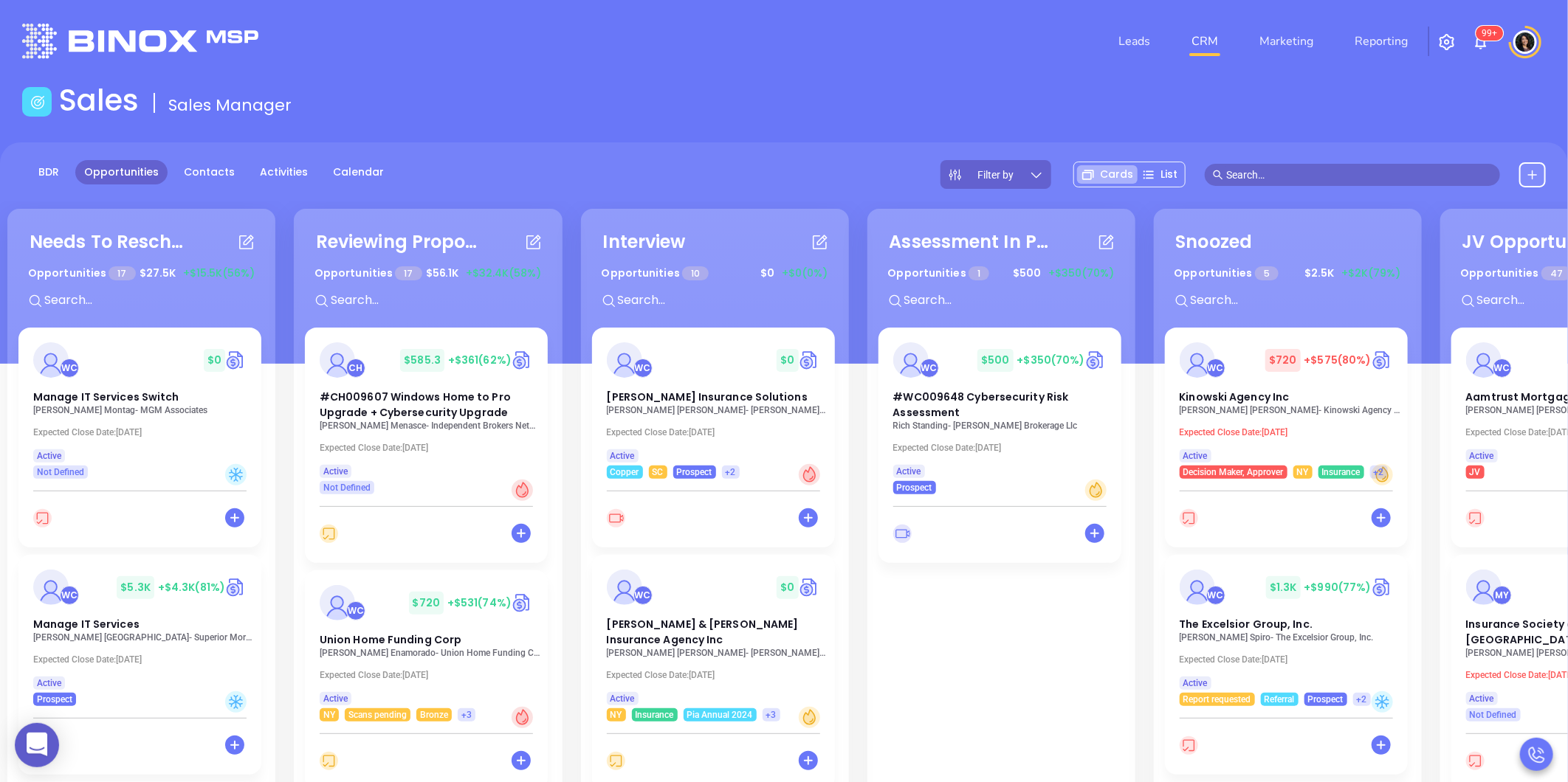
click at [1196, 43] on link "CRM" at bounding box center [1205, 41] width 38 height 30
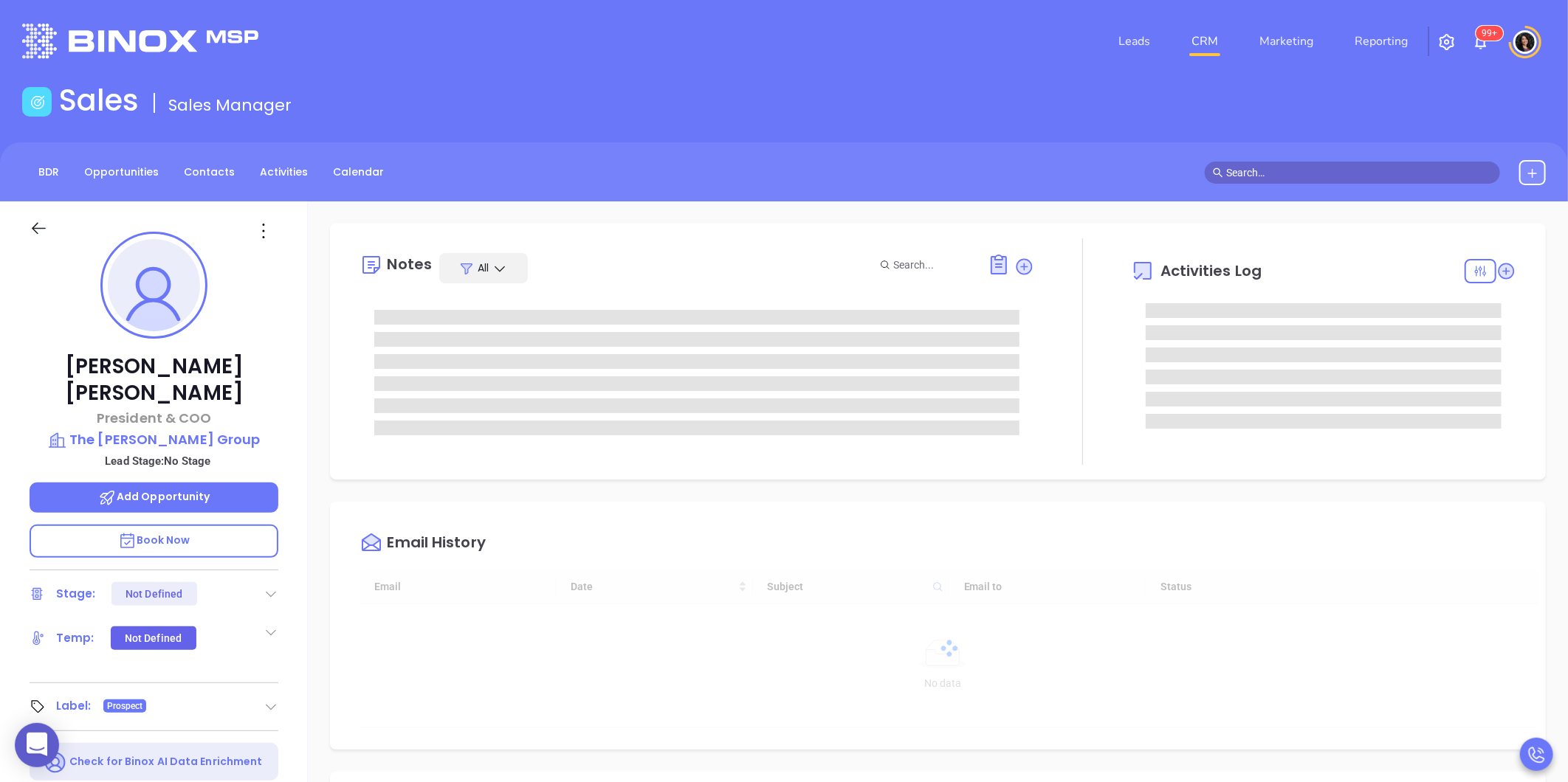
type input "[DATE]"
type input "[PERSON_NAME]"
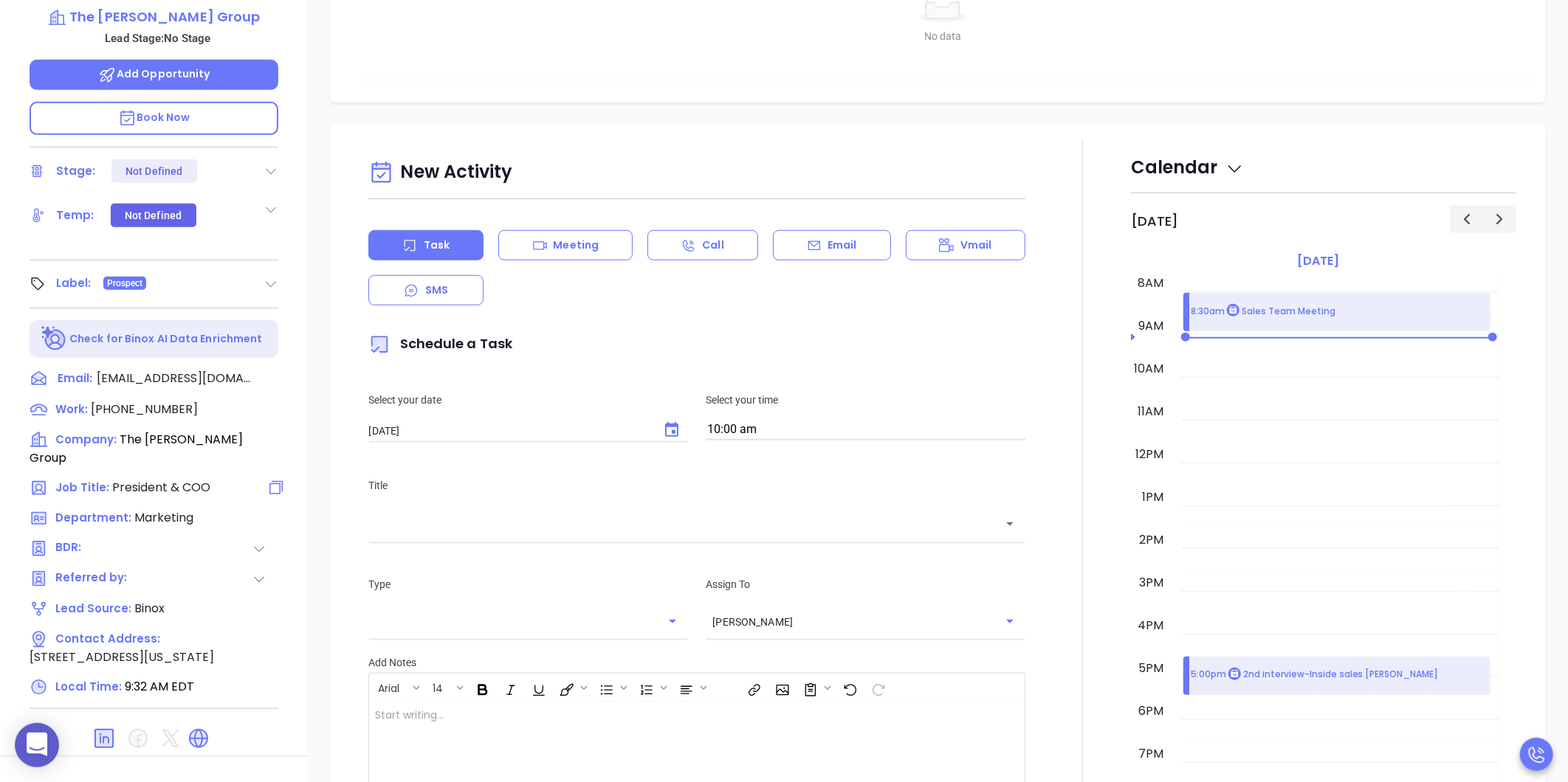
scroll to position [452, 0]
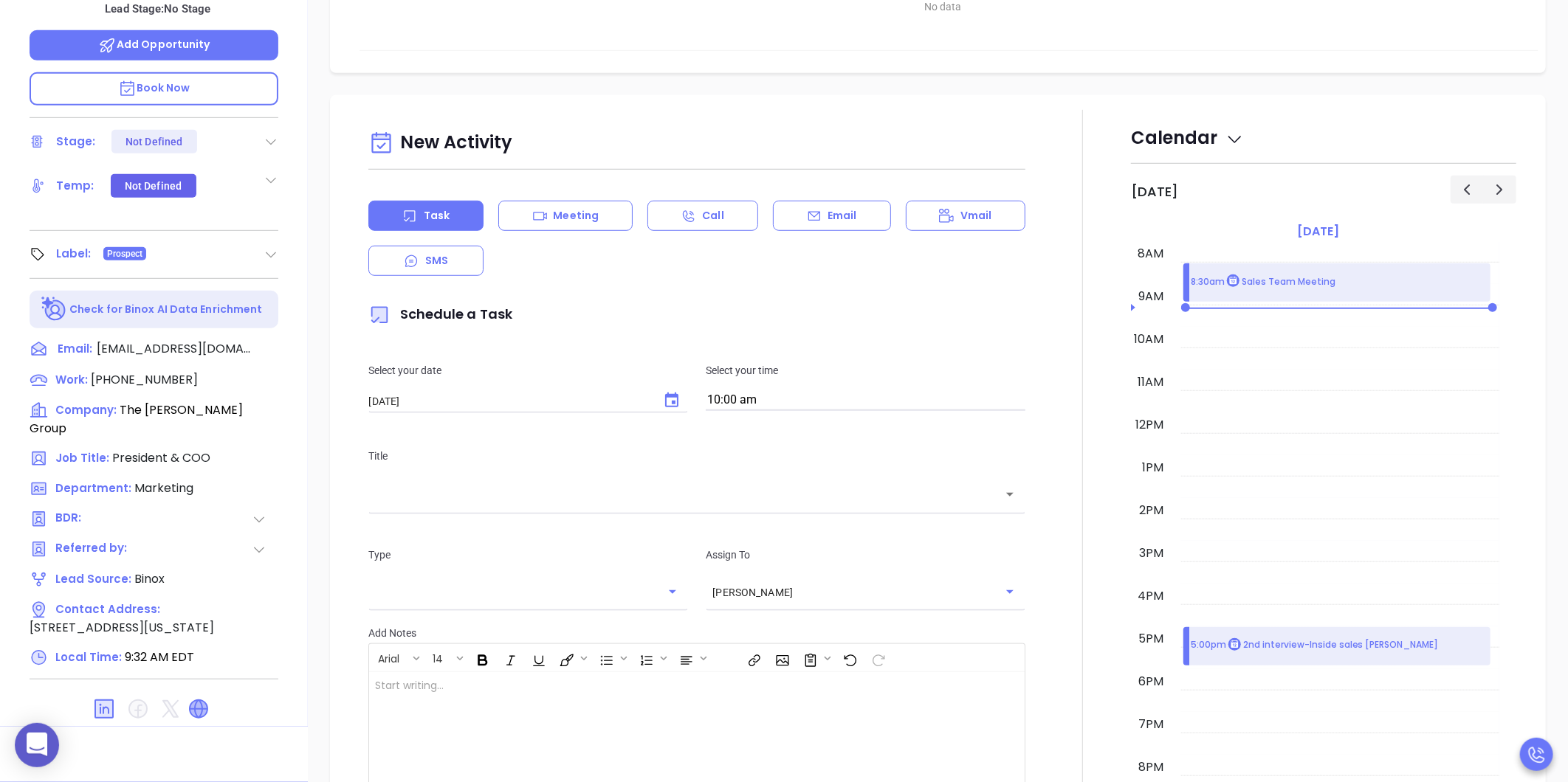
click at [197, 700] on icon at bounding box center [198, 710] width 18 height 18
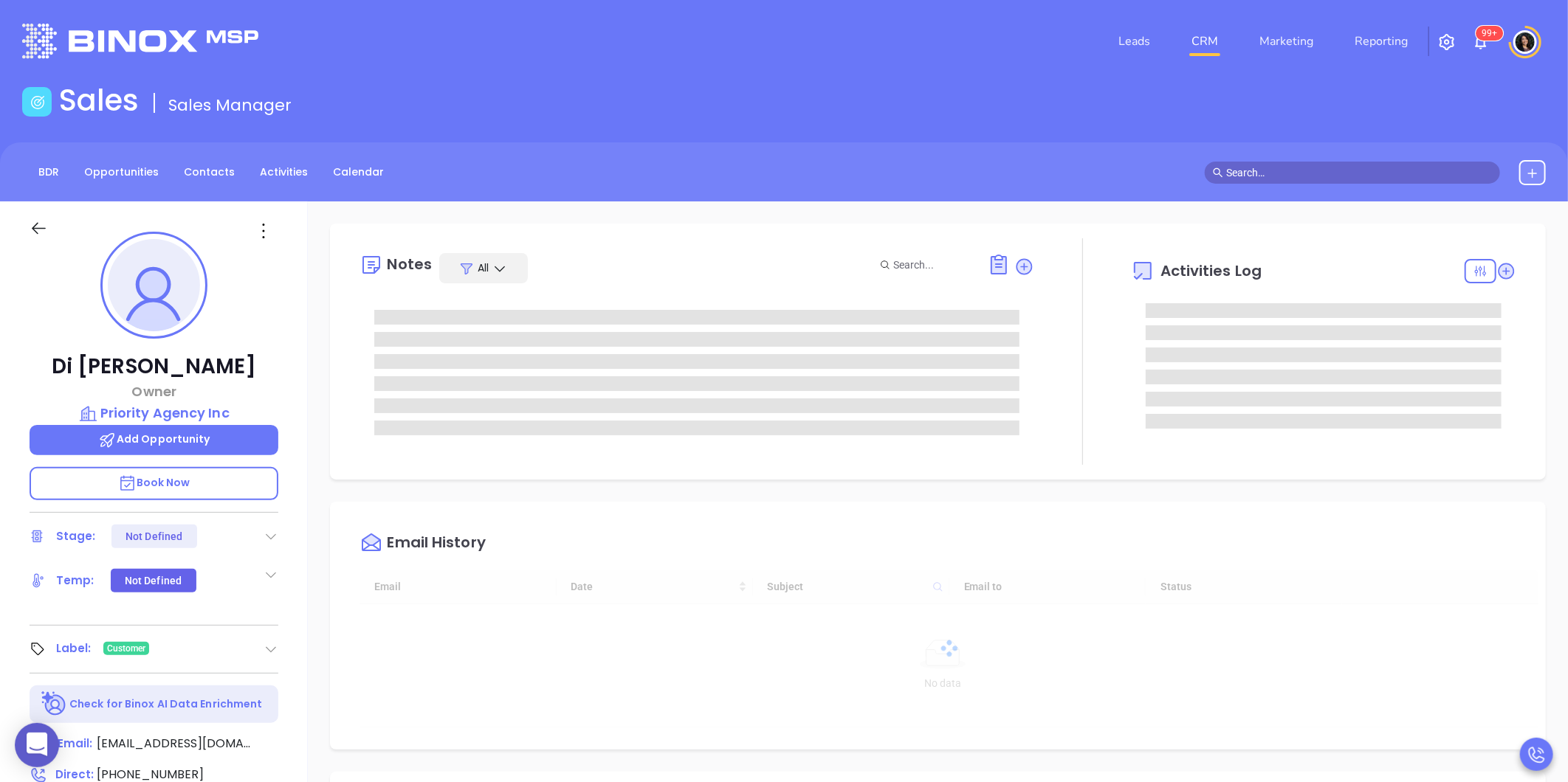
type input "[DATE]"
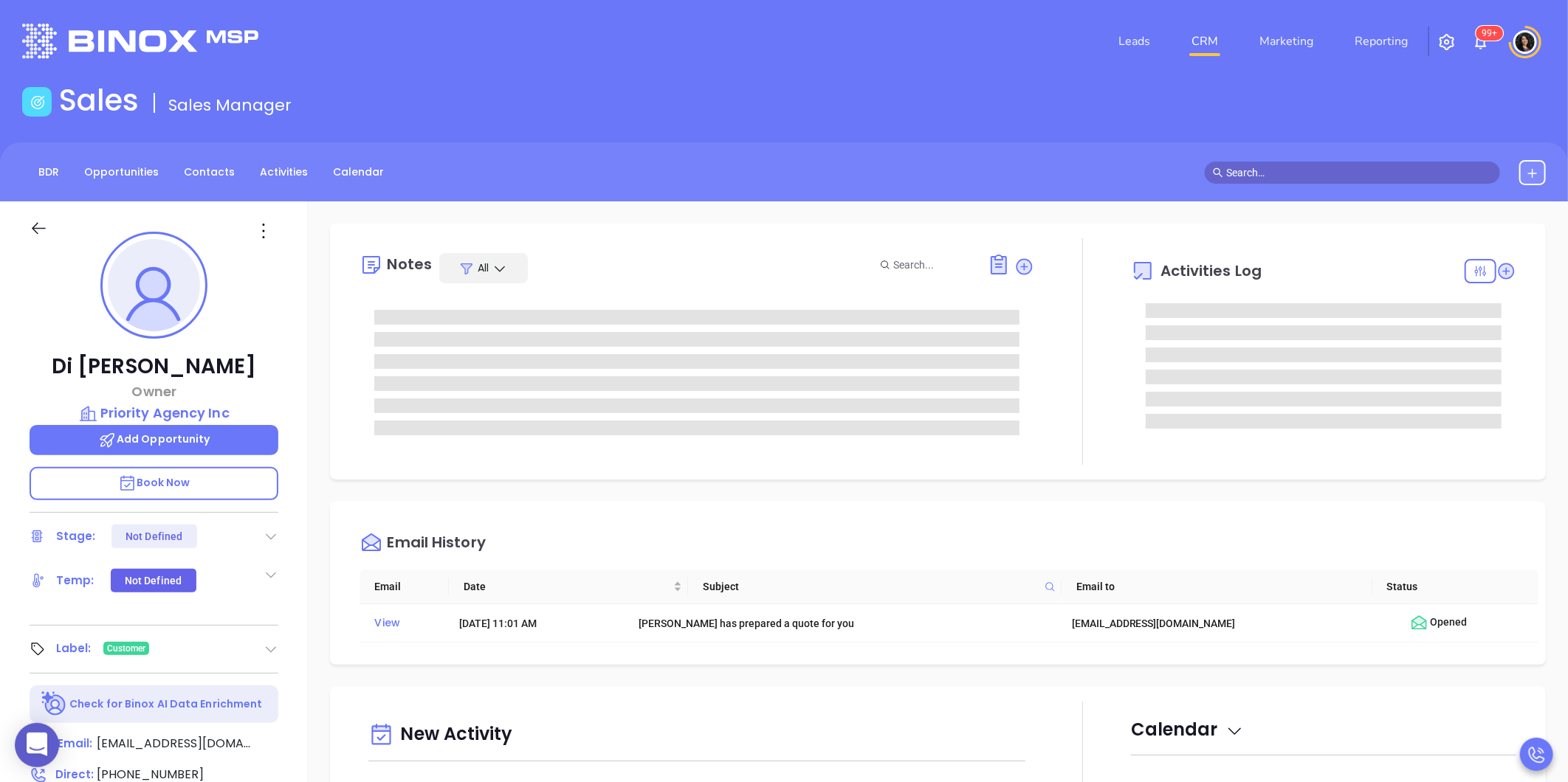
type input "[PERSON_NAME]"
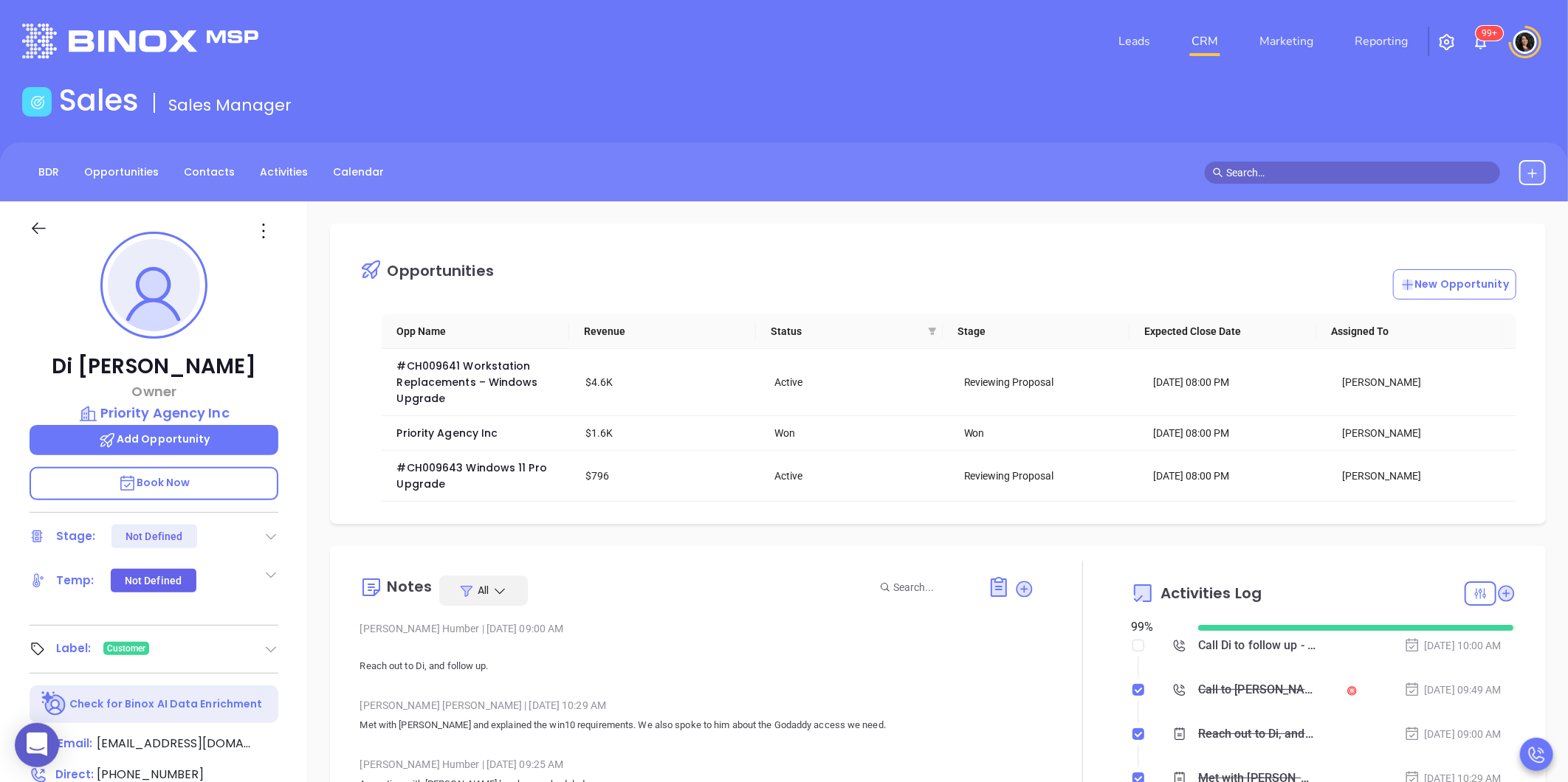
click at [1303, 110] on div "Sales Sales Manager" at bounding box center [784, 103] width 1542 height 42
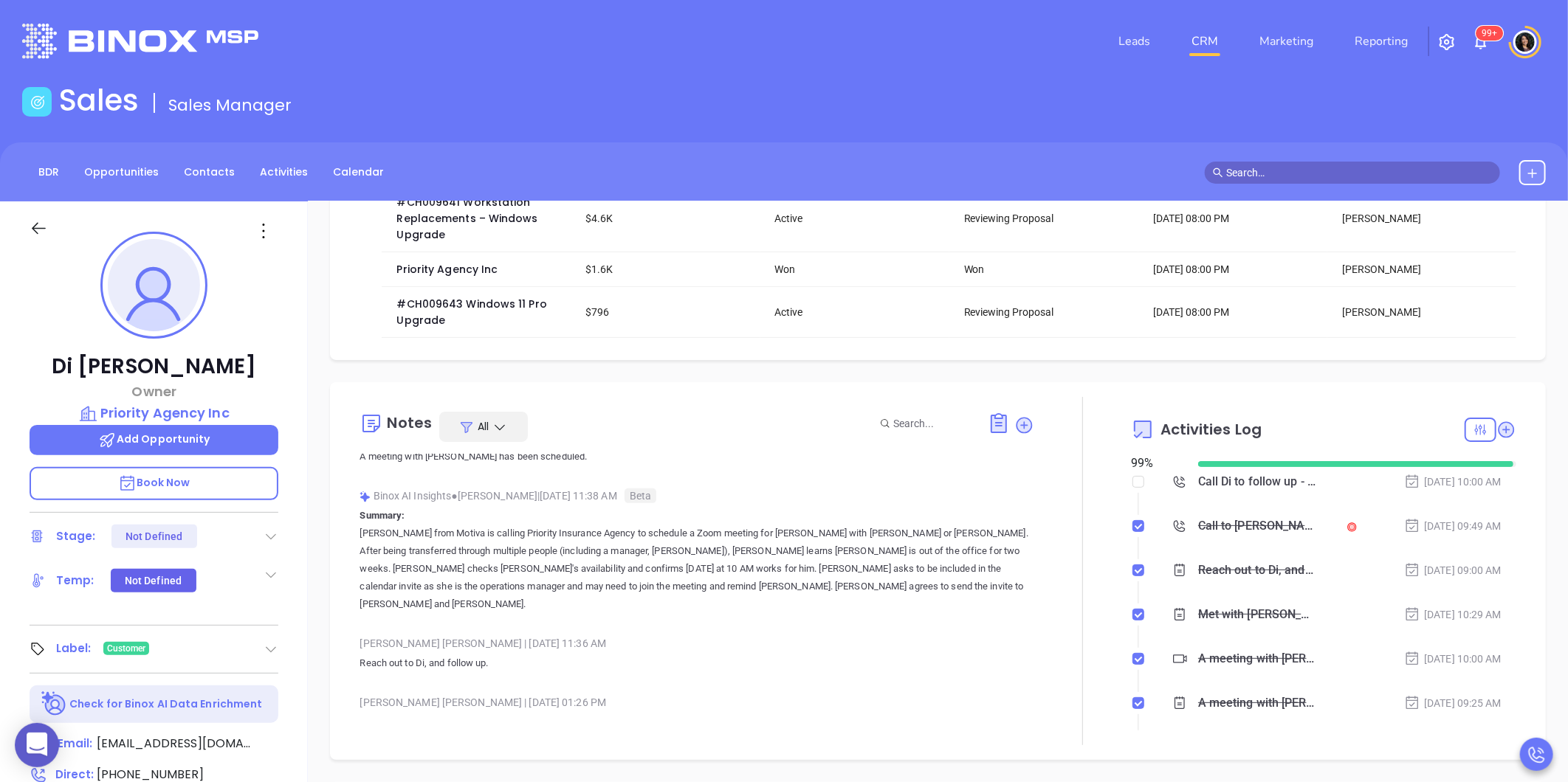
scroll to position [0, 0]
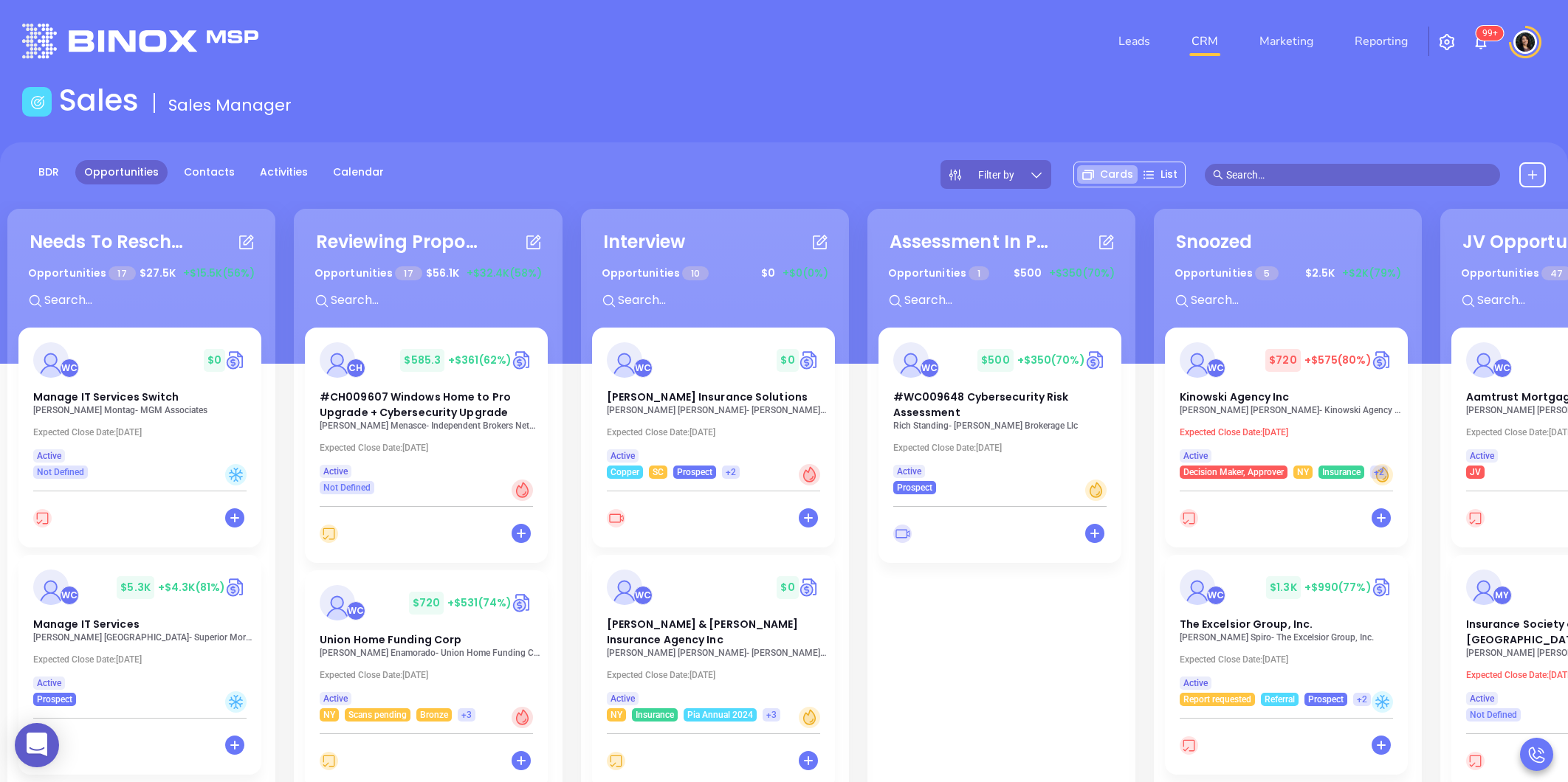
scroll to position [164, 0]
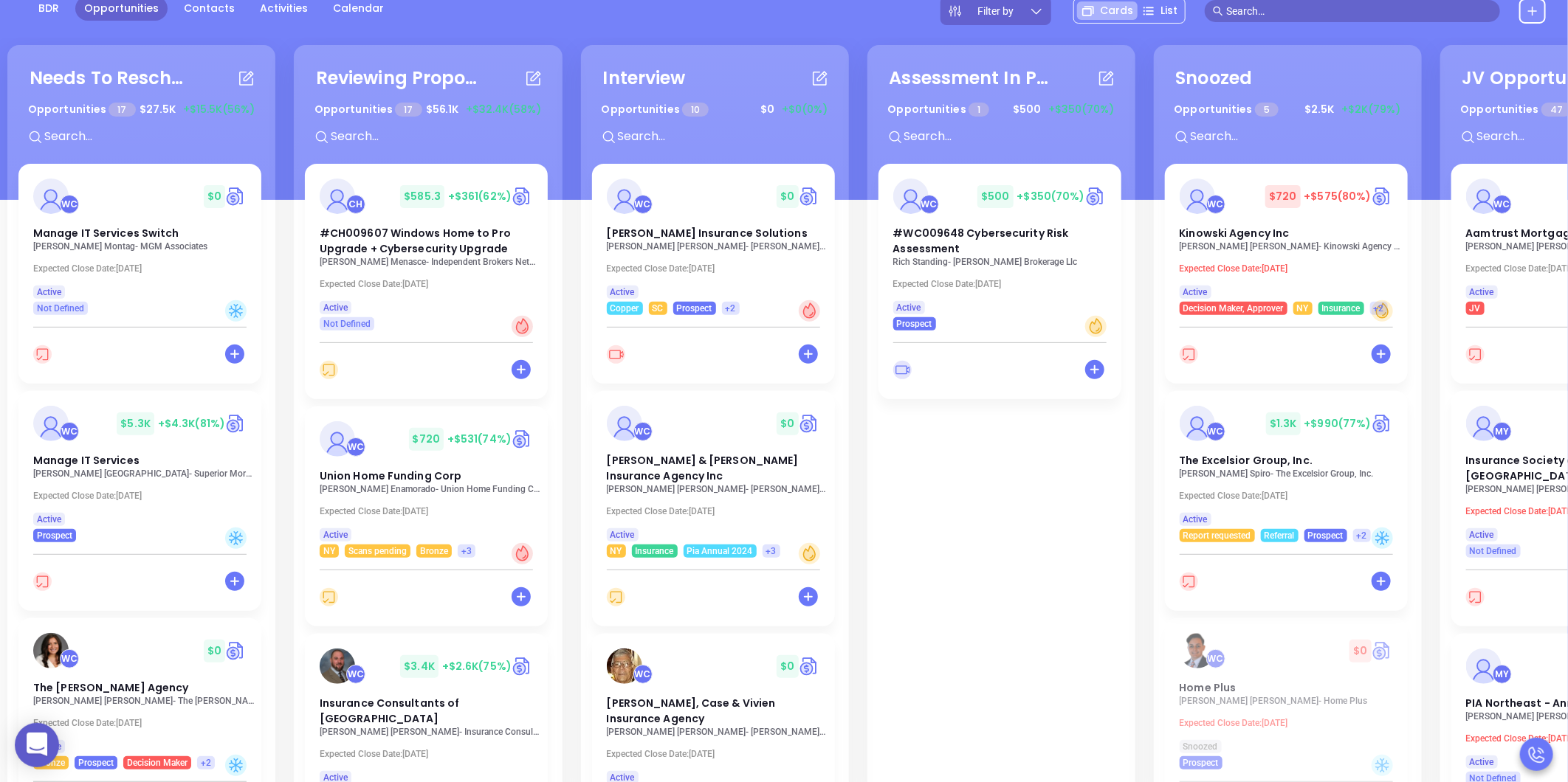
click at [566, 452] on div "Needs To Reschedule Opportunities 17 $ 27.5K +$15.5K (56%) + WC $ 0 Manage IT S…" at bounding box center [863, 425] width 1719 height 768
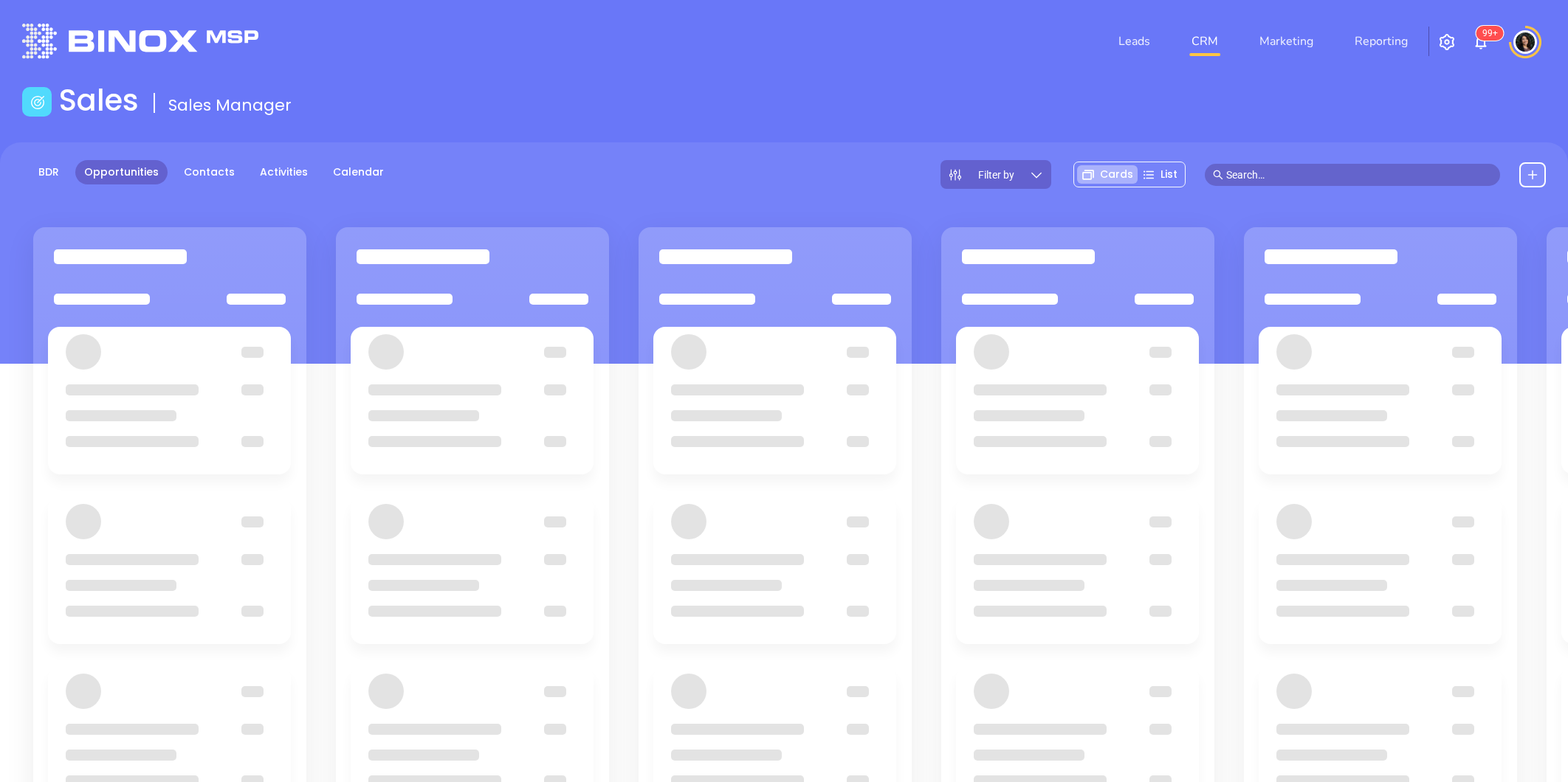
scroll to position [159, 0]
